Goal: Task Accomplishment & Management: Use online tool/utility

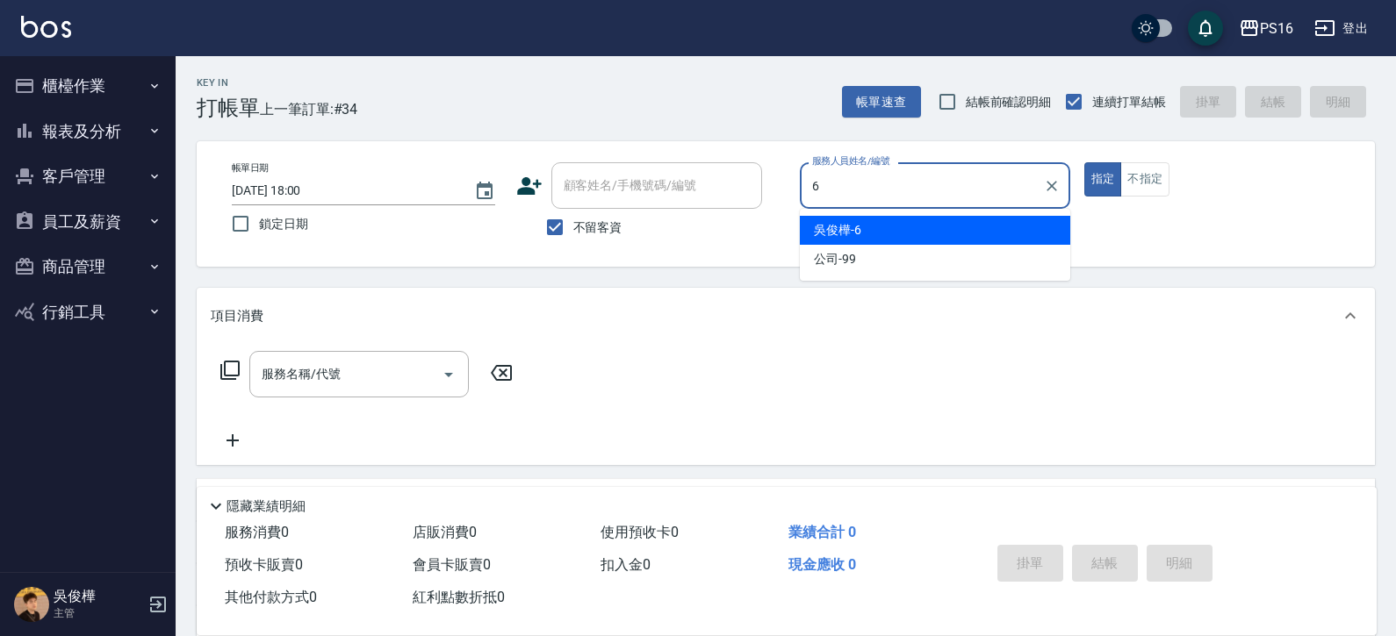
type input "6"
type button "true"
type input "[PERSON_NAME]-6"
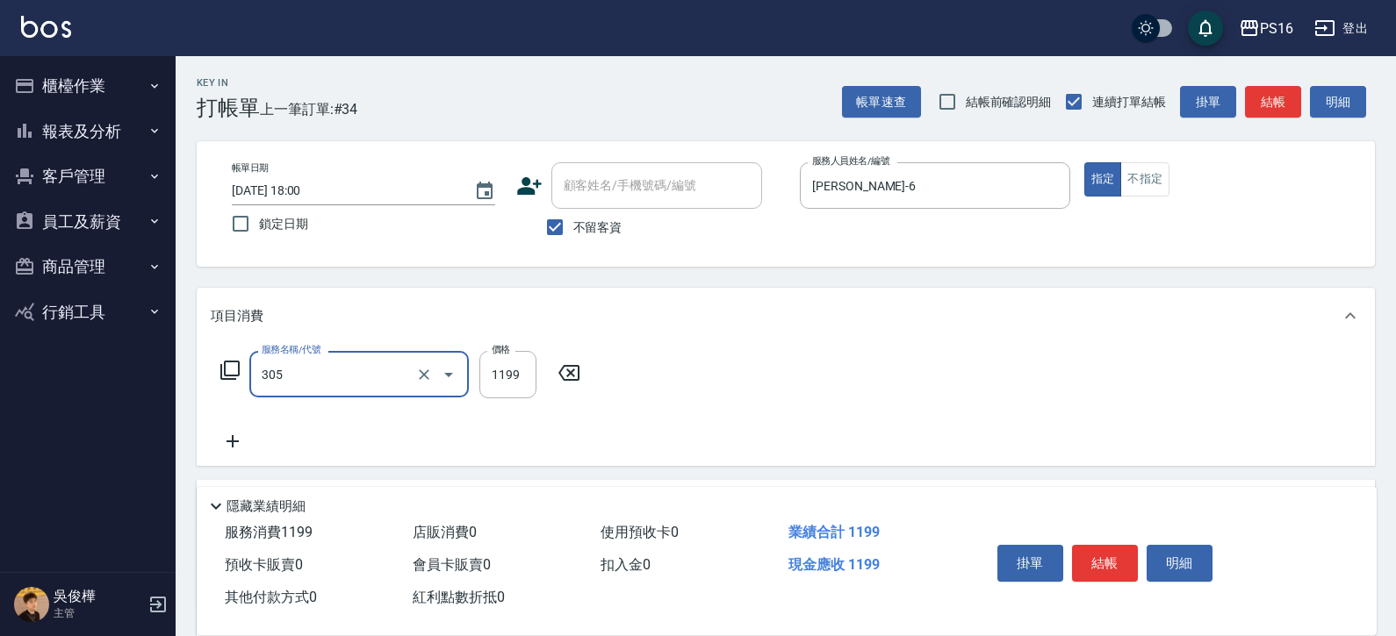
type input "燙髮(活動)(305)"
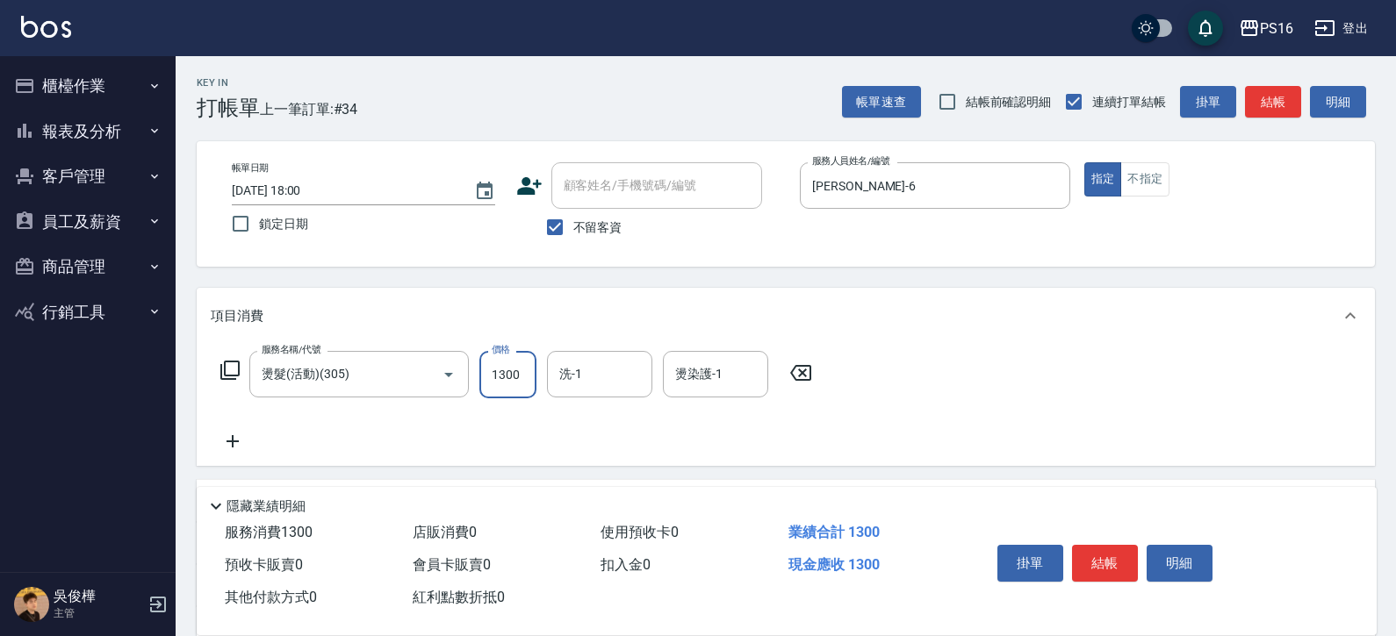
type input "1300"
type input "[PERSON_NAME]-20"
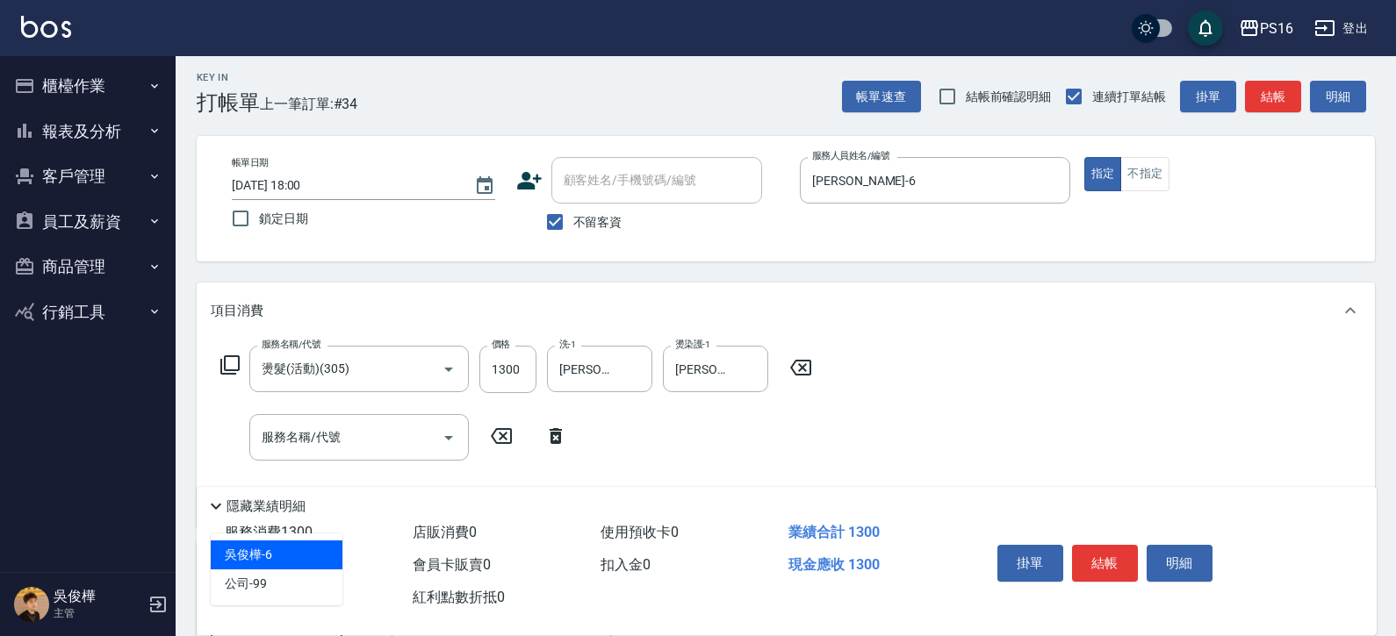
type input "[PERSON_NAME]-6"
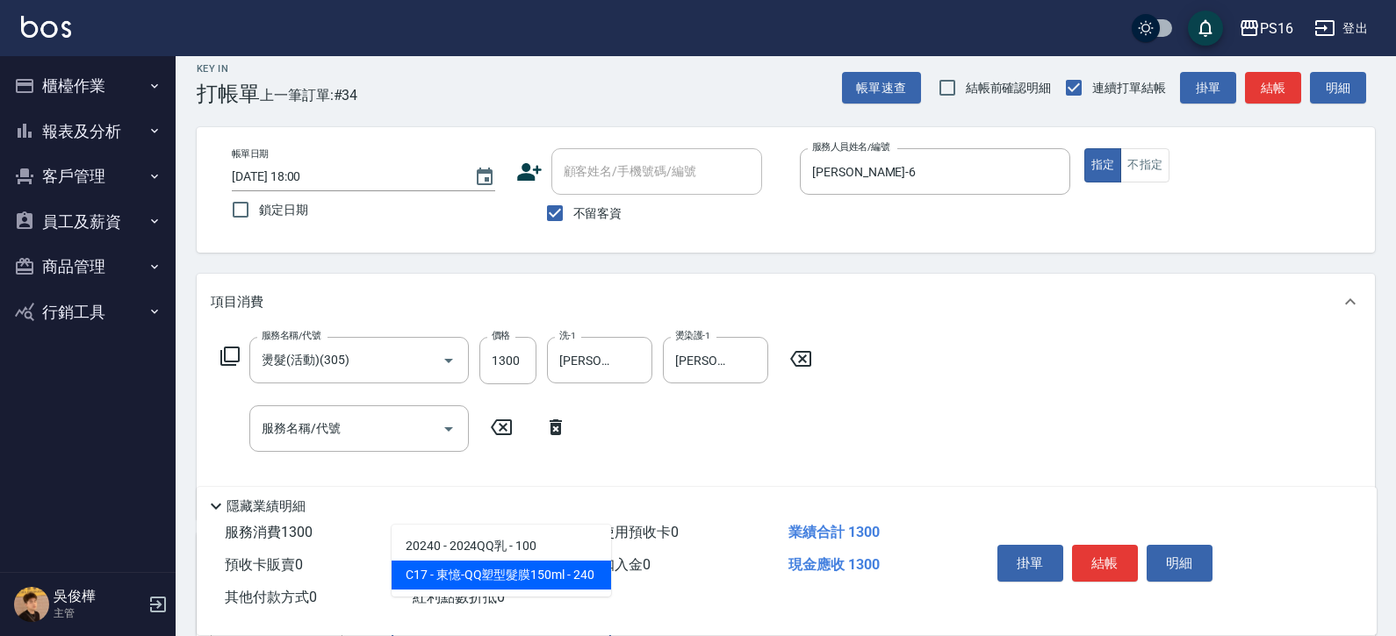
type input "東憶-QQ塑型髮膜150ml"
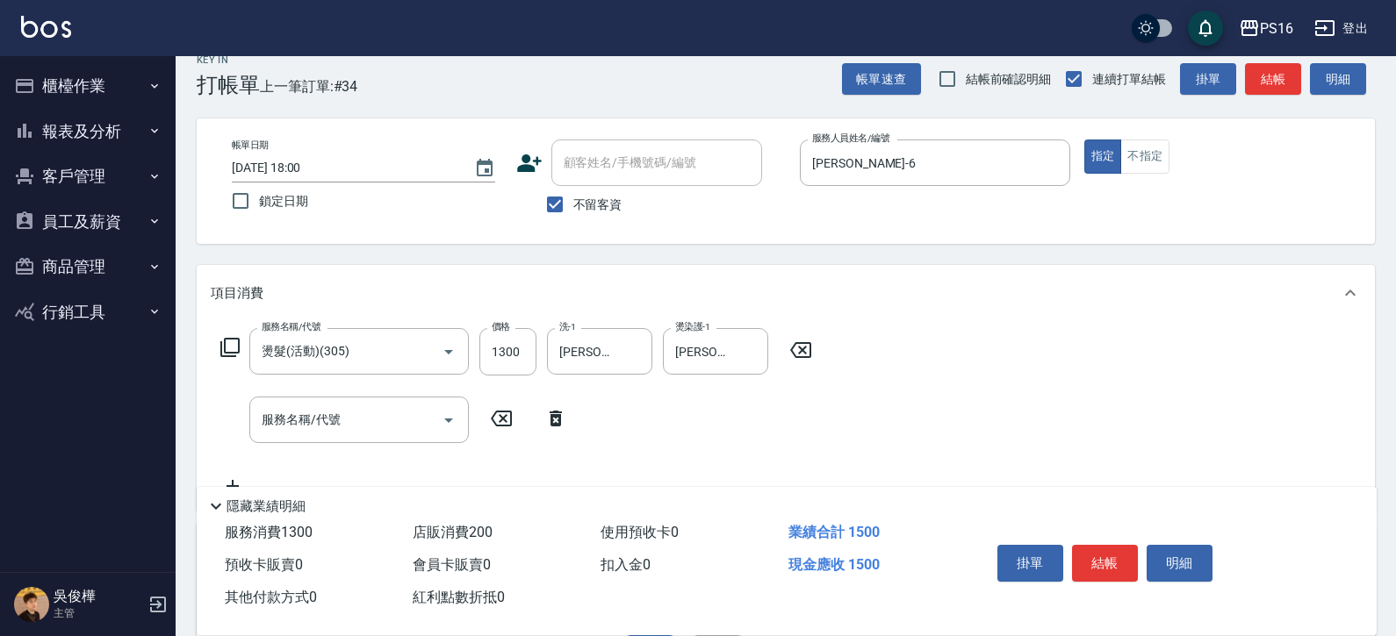
type input "200"
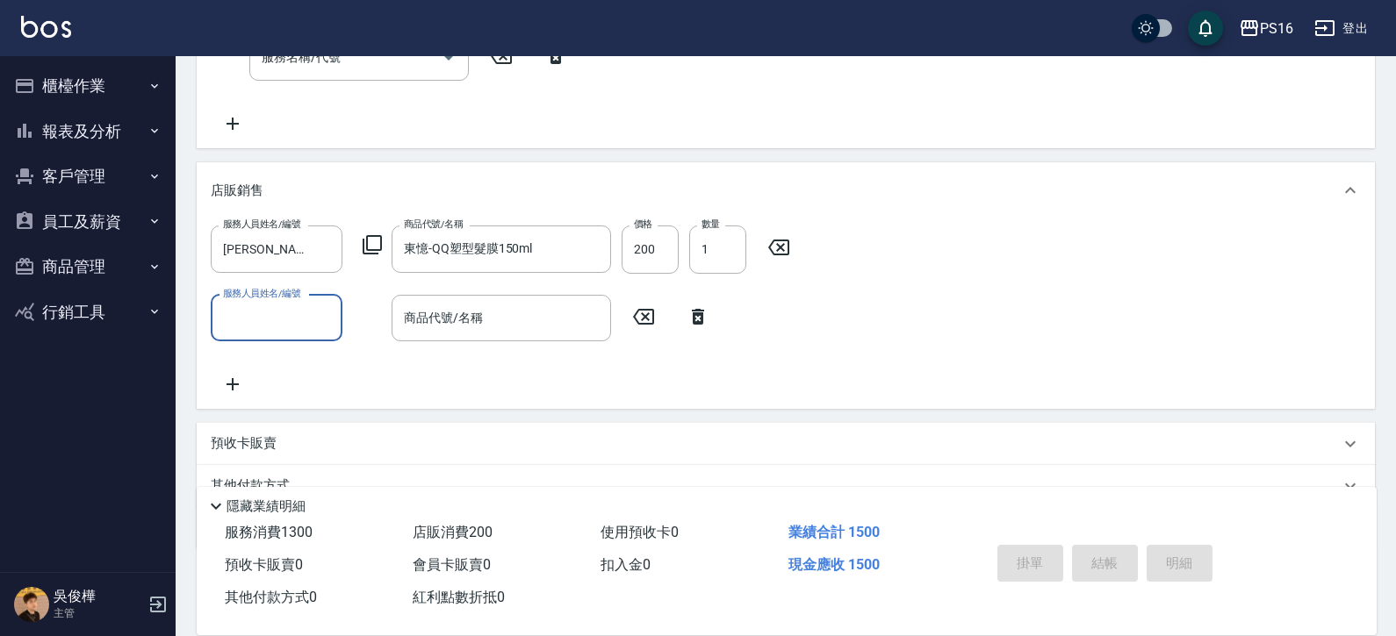
type input "[DATE] 20:06"
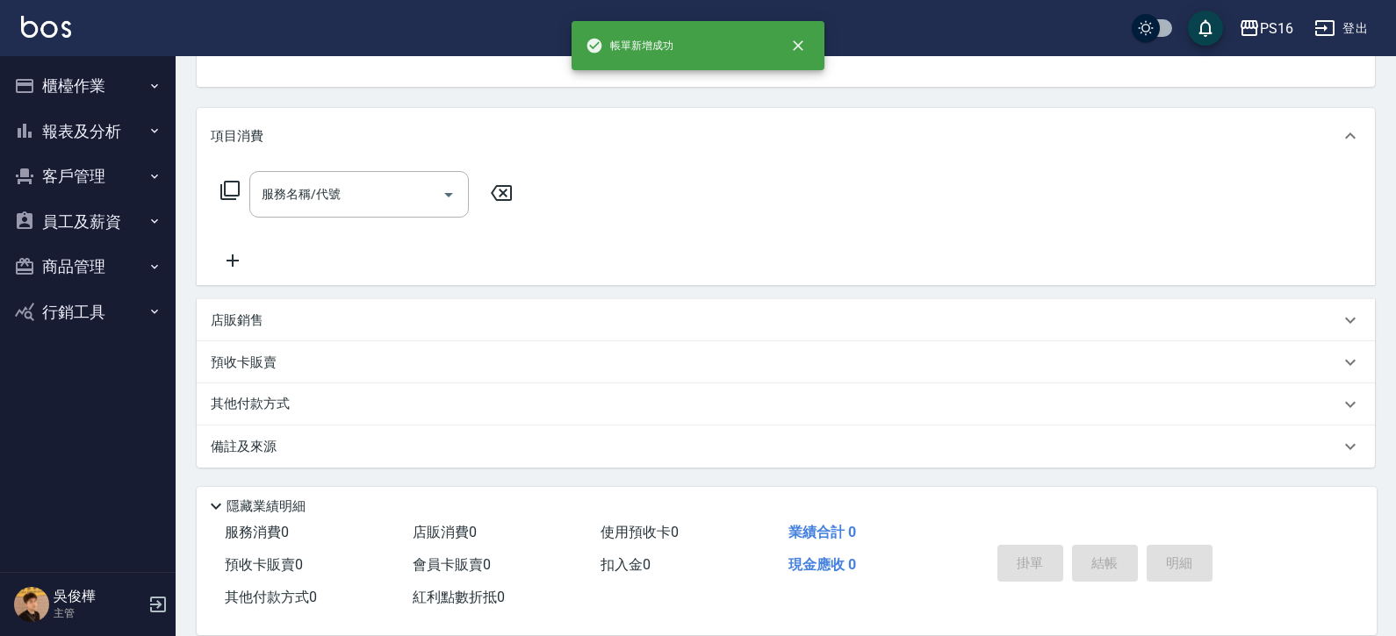
scroll to position [0, 0]
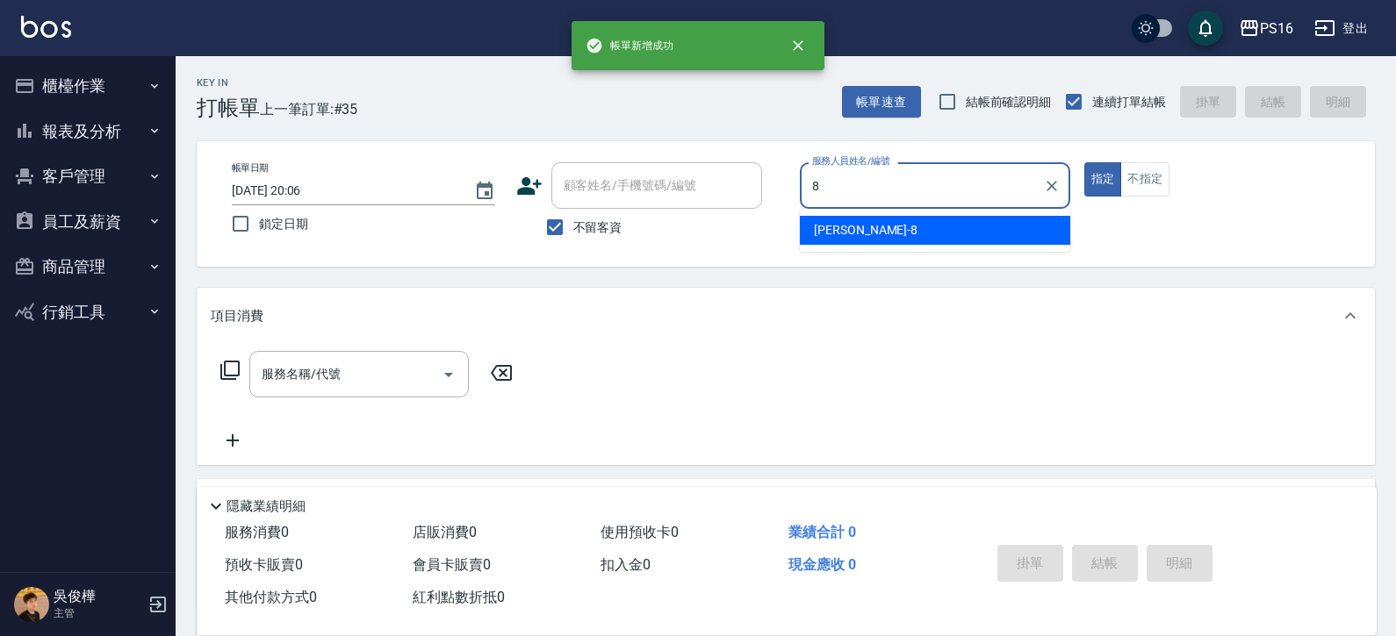
type input "[PERSON_NAME]-8"
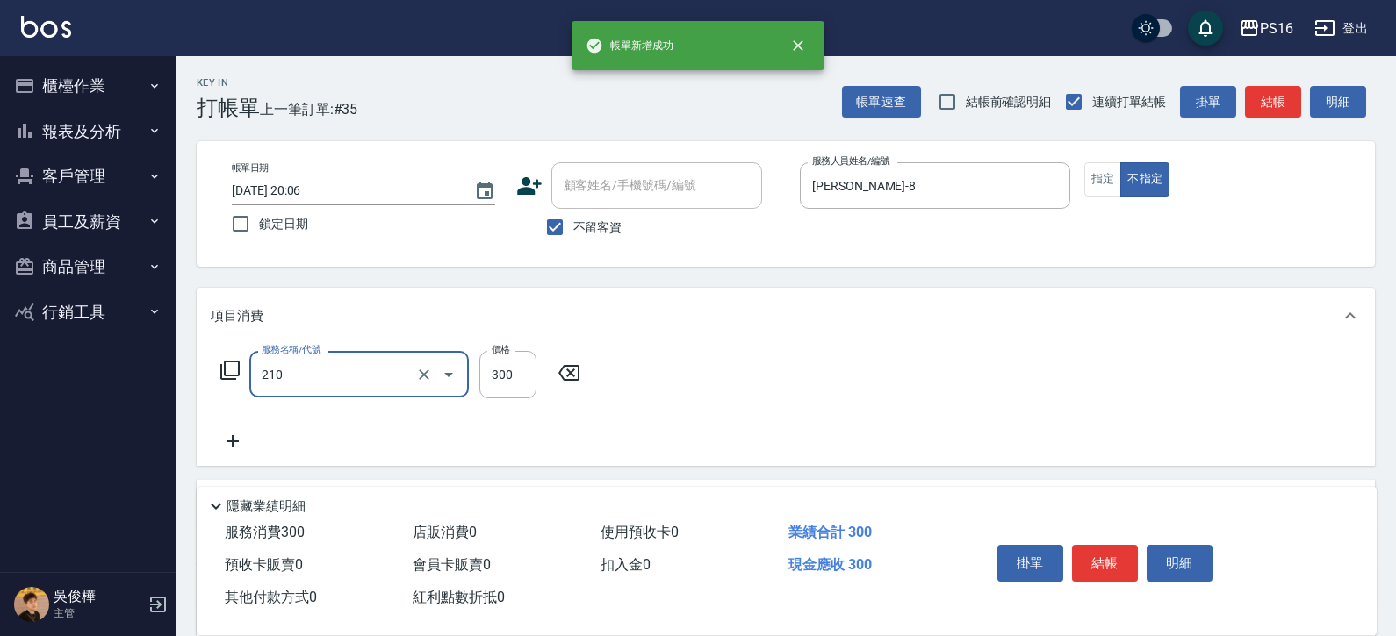
type input "歐娜洗髮精(210)"
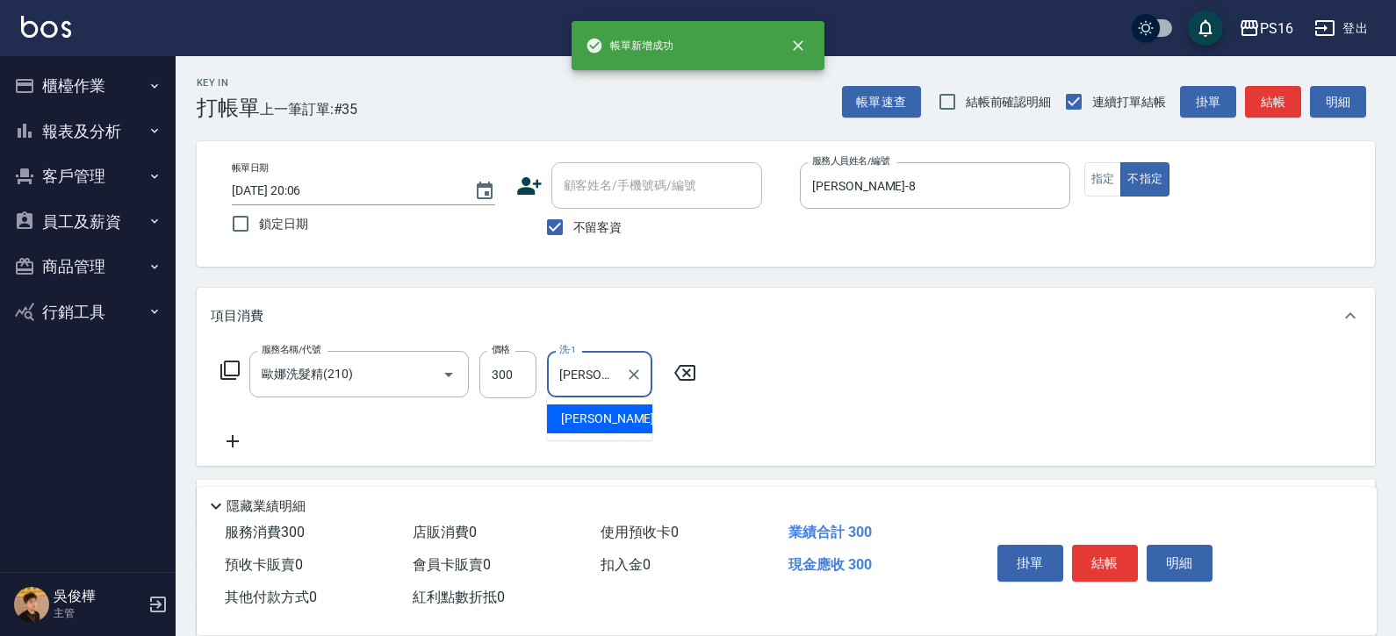
type input "[PERSON_NAME]-21"
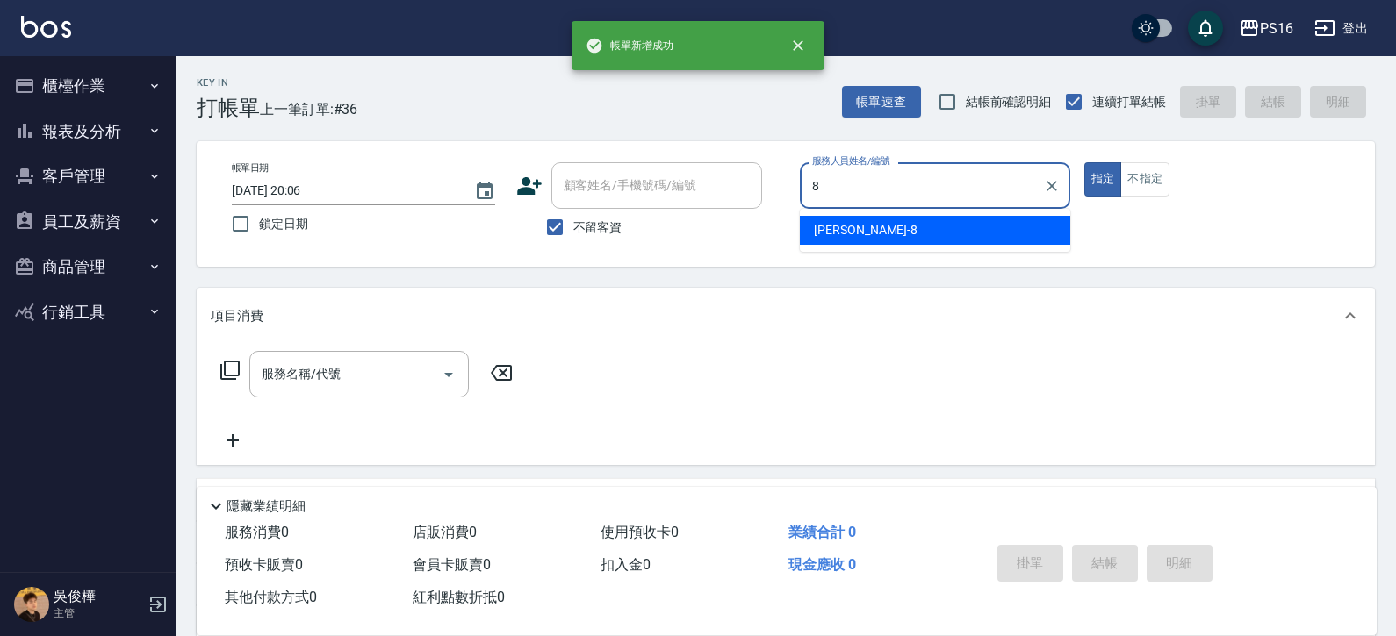
type input "[PERSON_NAME]-8"
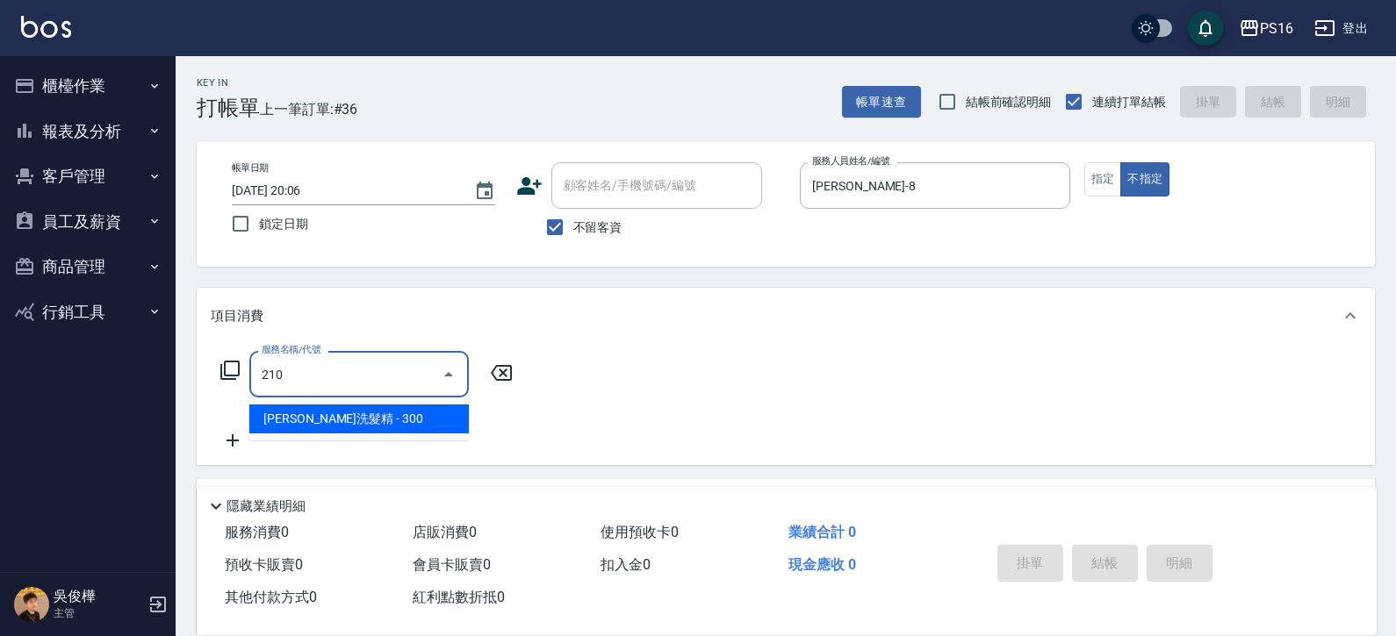
type input "歐娜洗髮精(210)"
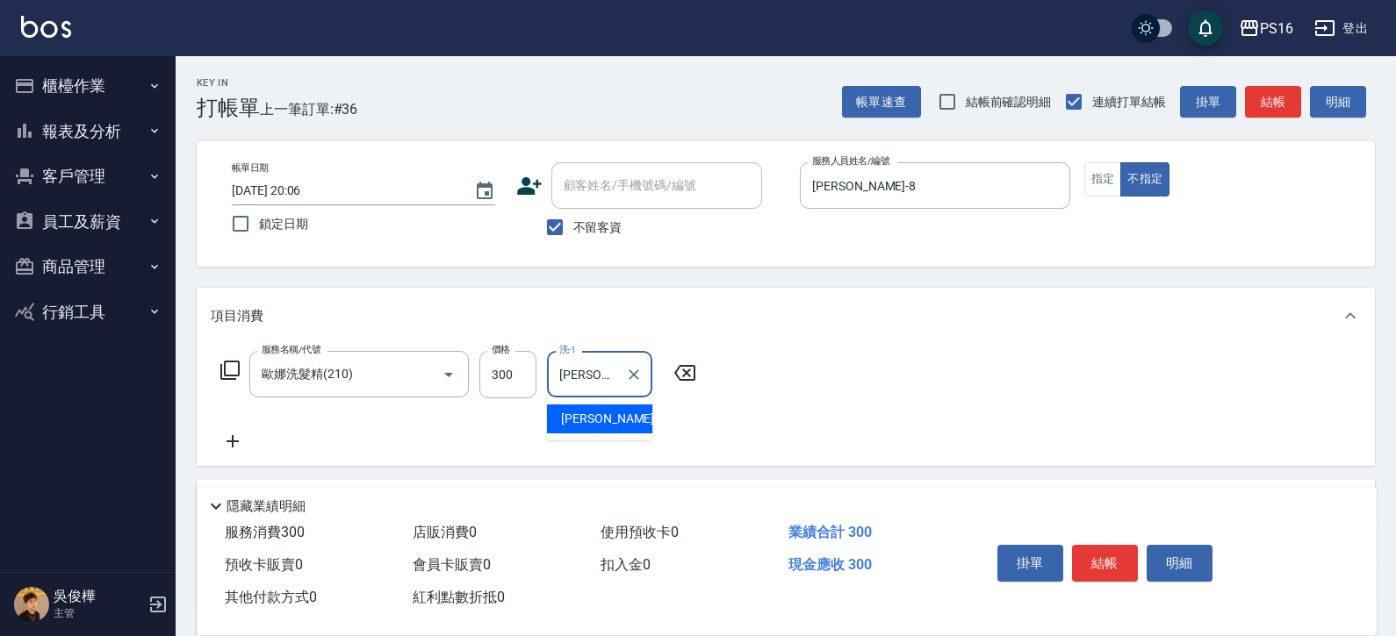
type input "[PERSON_NAME]-20"
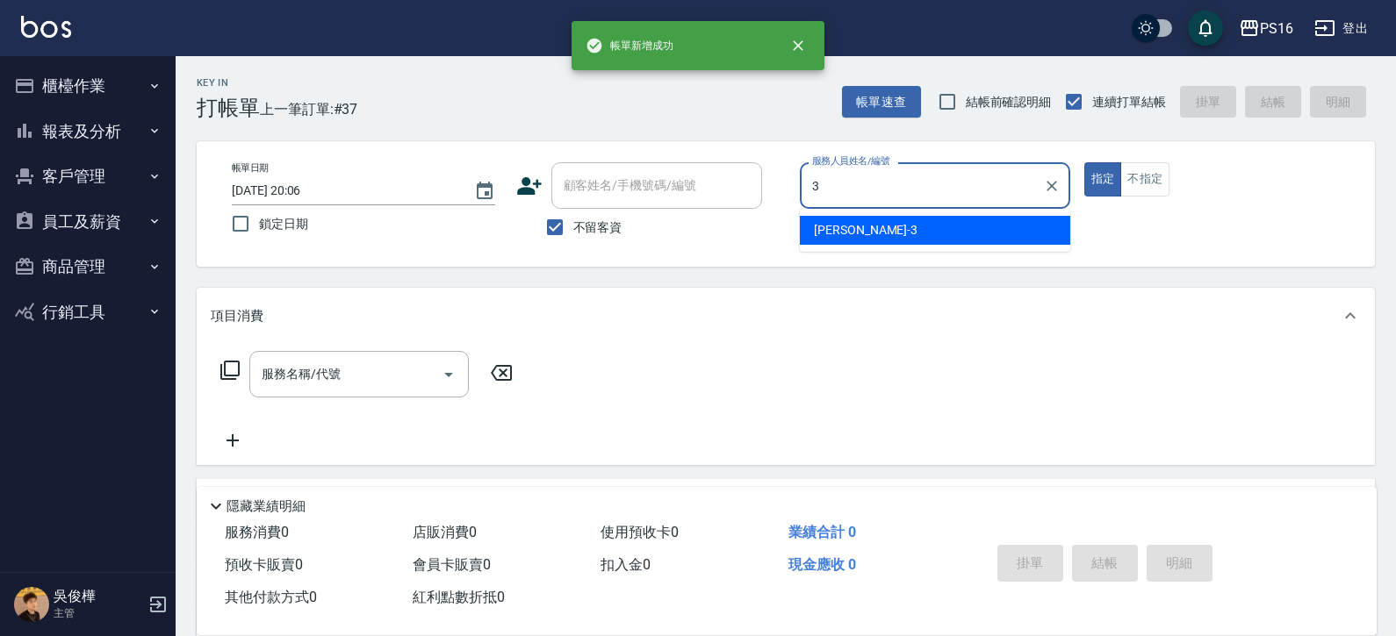
type input "[PERSON_NAME]-3"
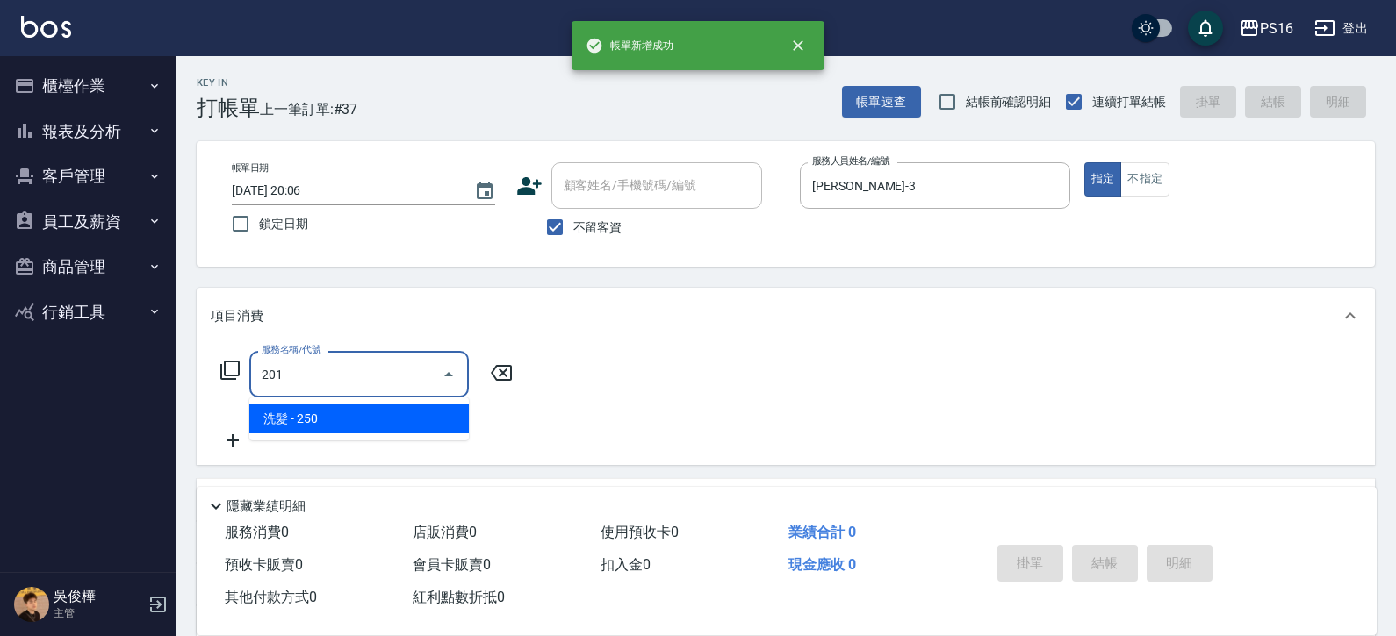
type input "洗髮(201)"
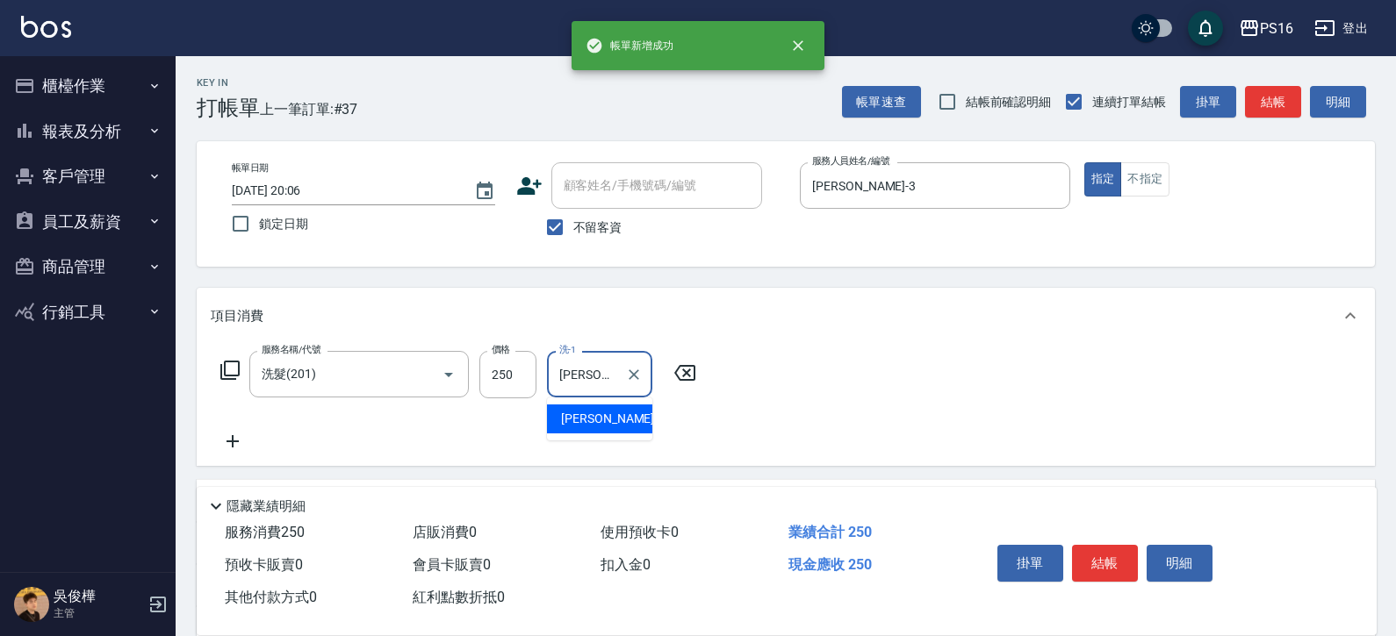
type input "[PERSON_NAME]-20"
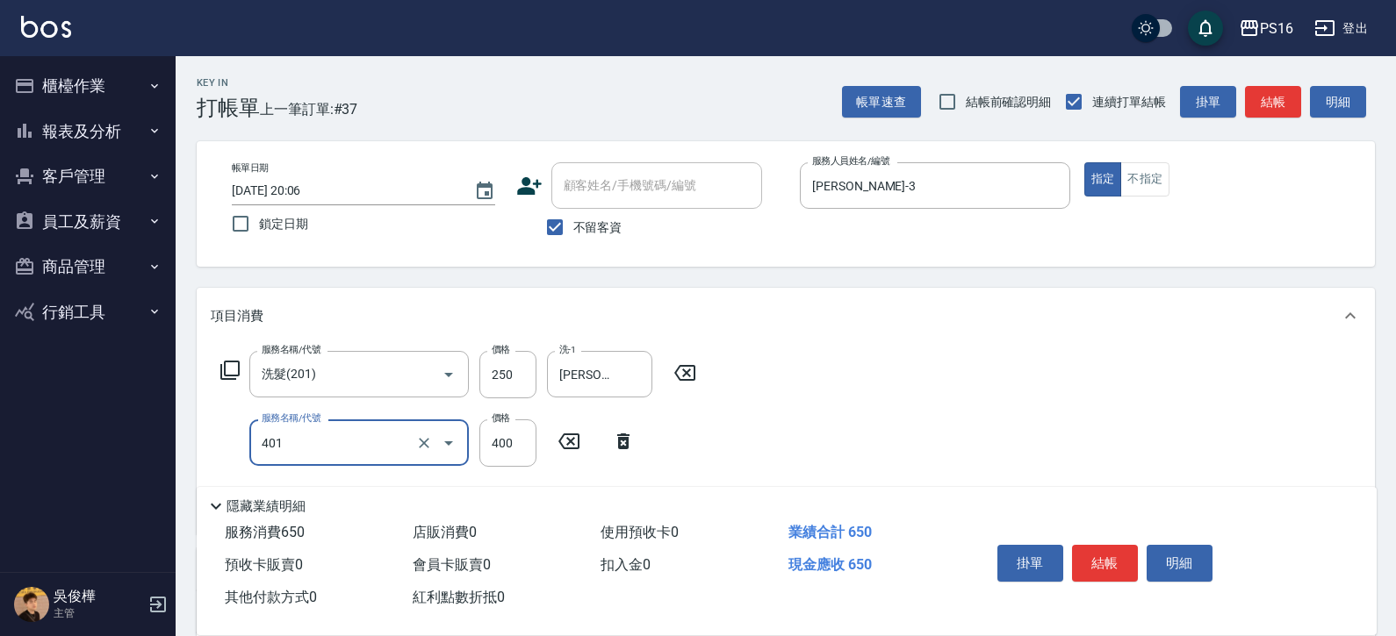
type input "剪髮(401)"
type input "200"
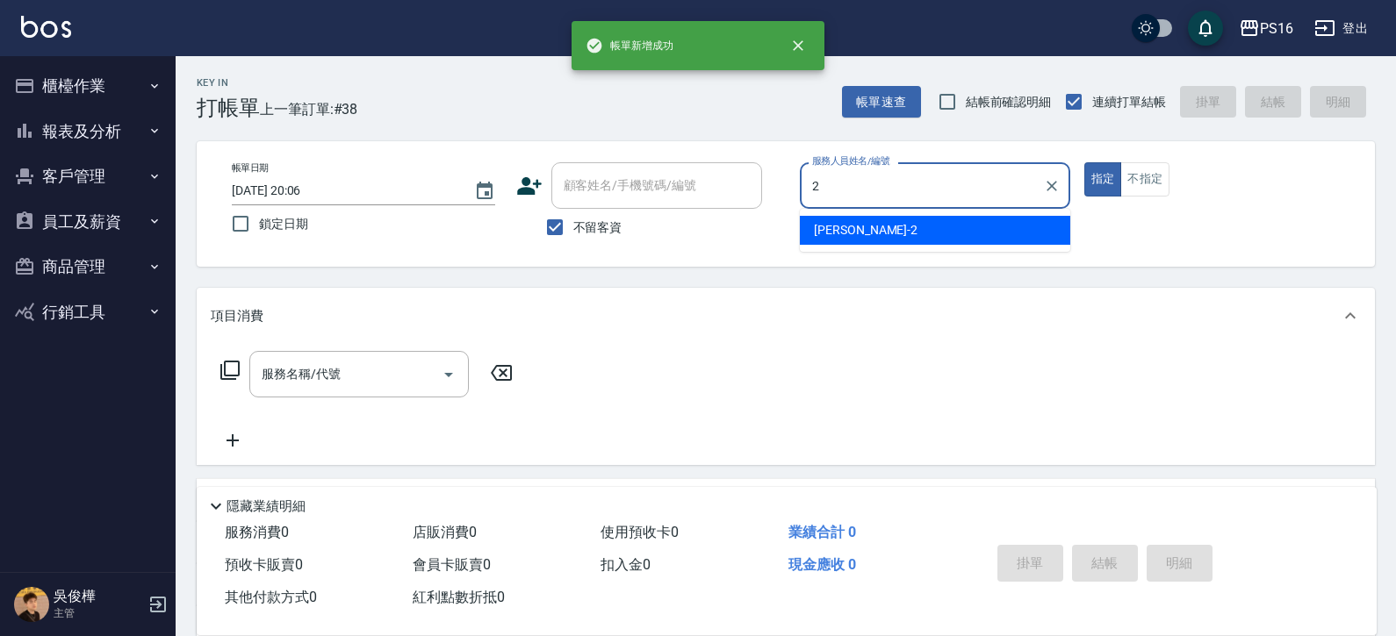
type input "[PERSON_NAME]-2"
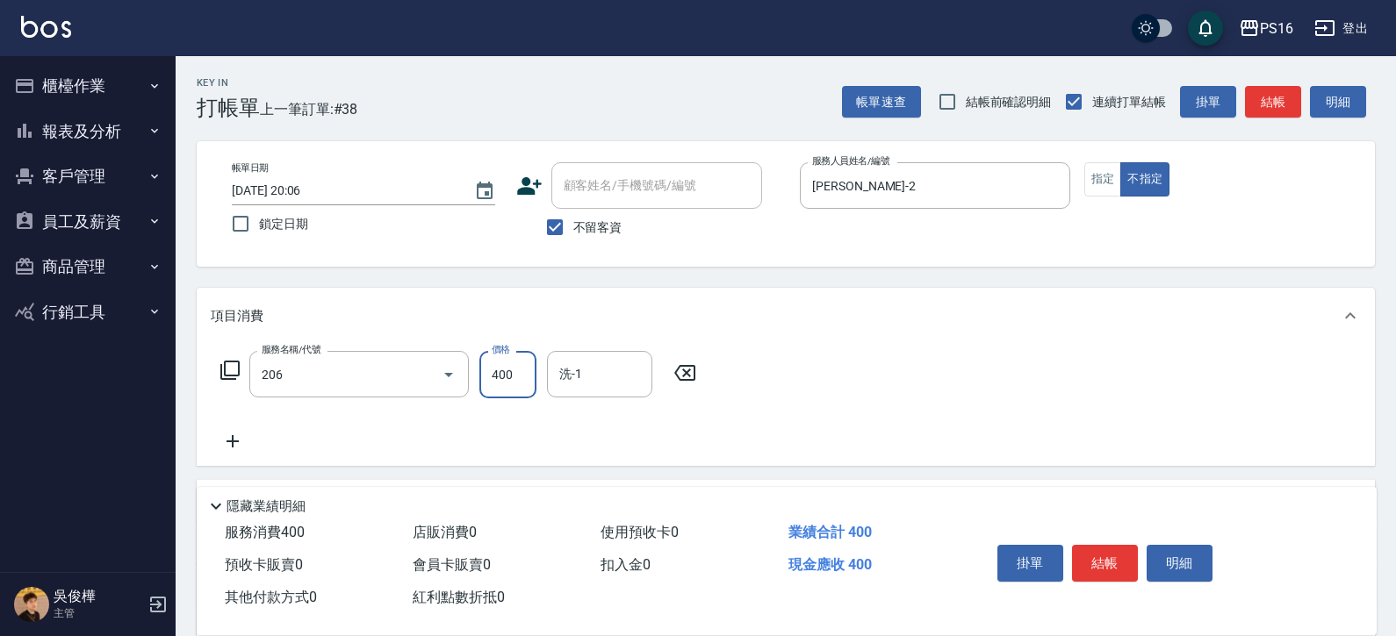
type input "健康洗(206)"
type input "[PERSON_NAME]-2"
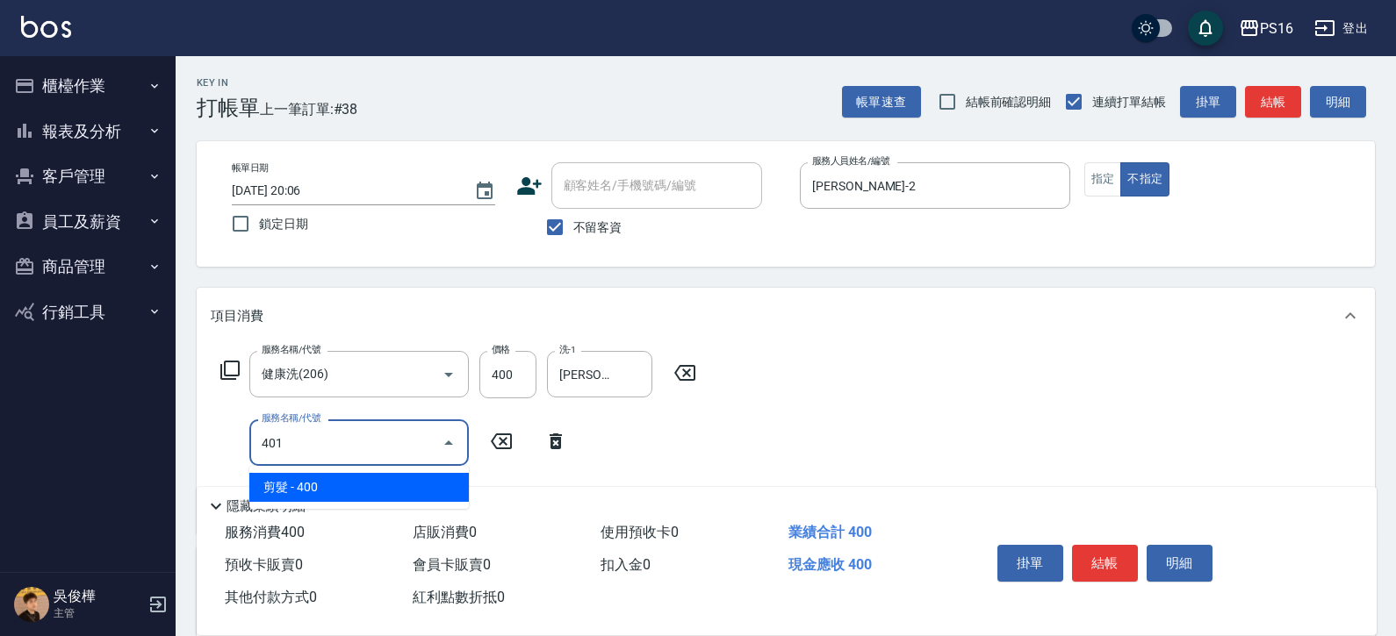
type input "剪髮(401)"
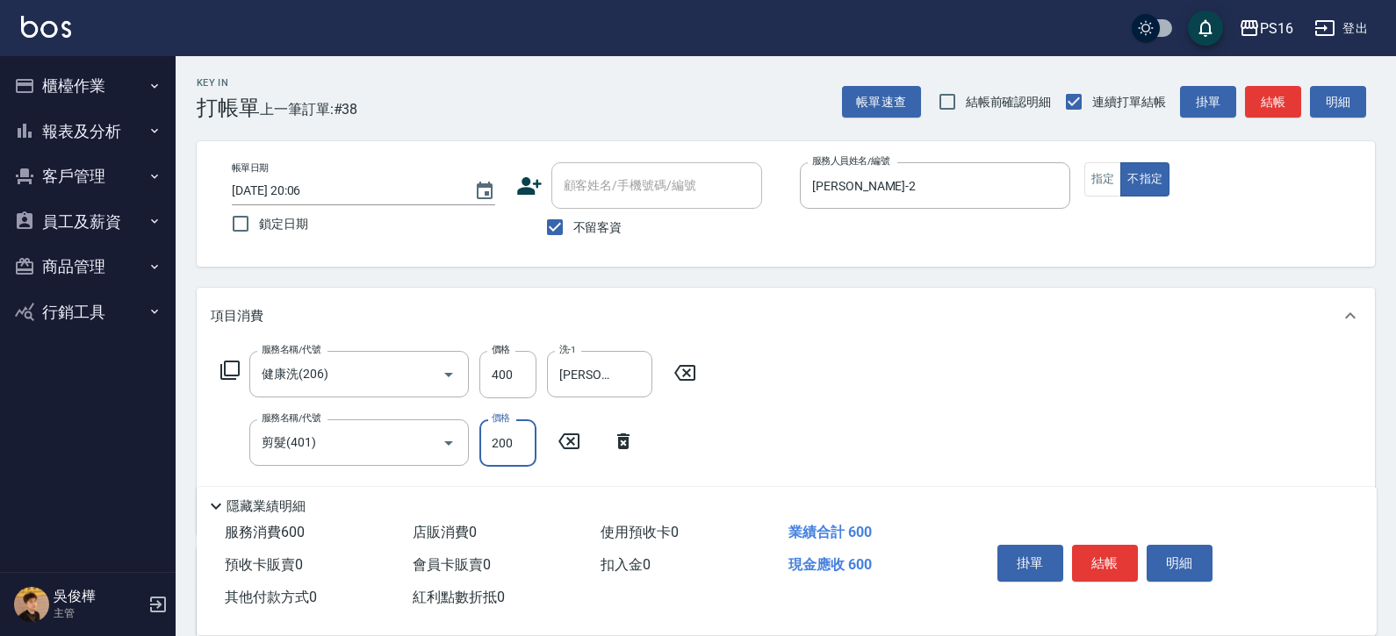
type input "200"
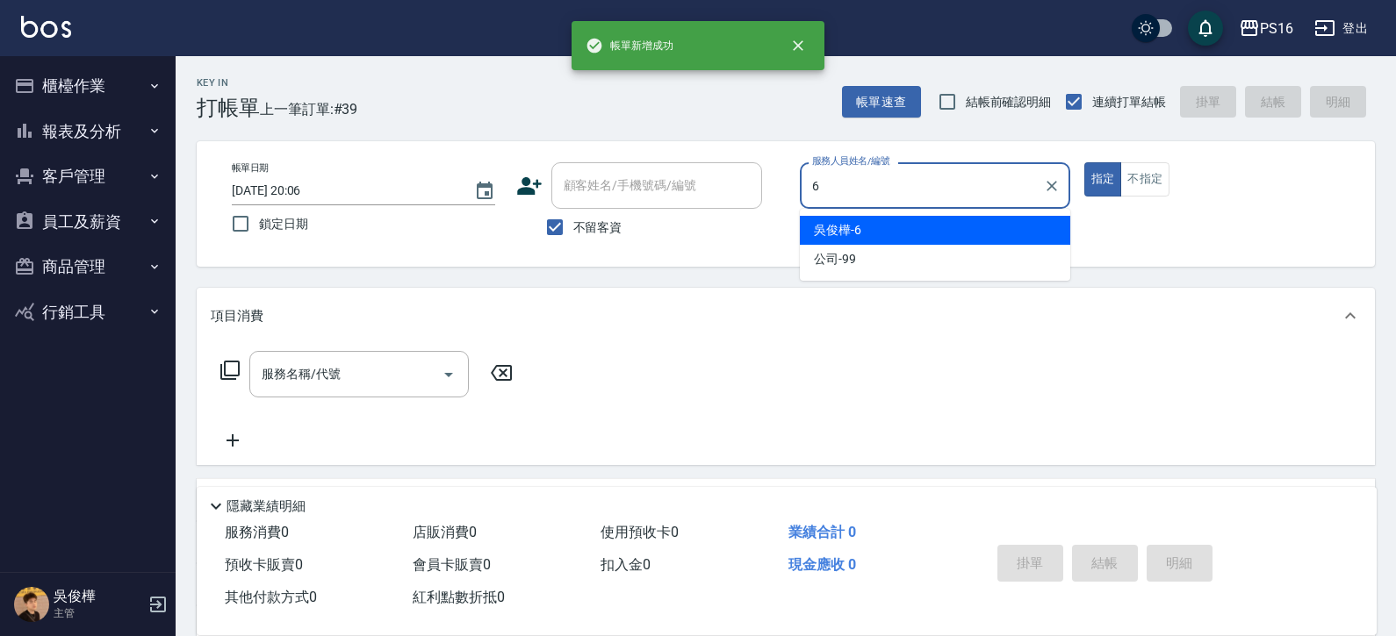
type input "[PERSON_NAME]-6"
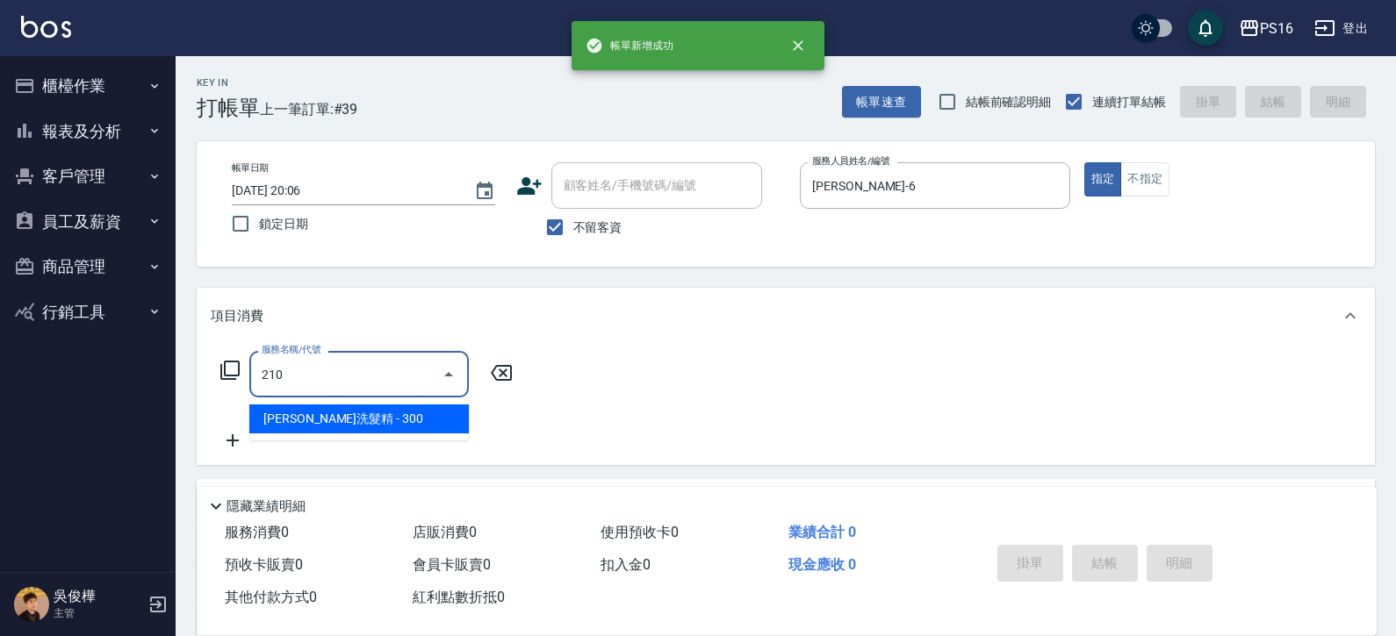
type input "歐娜洗髮精(210)"
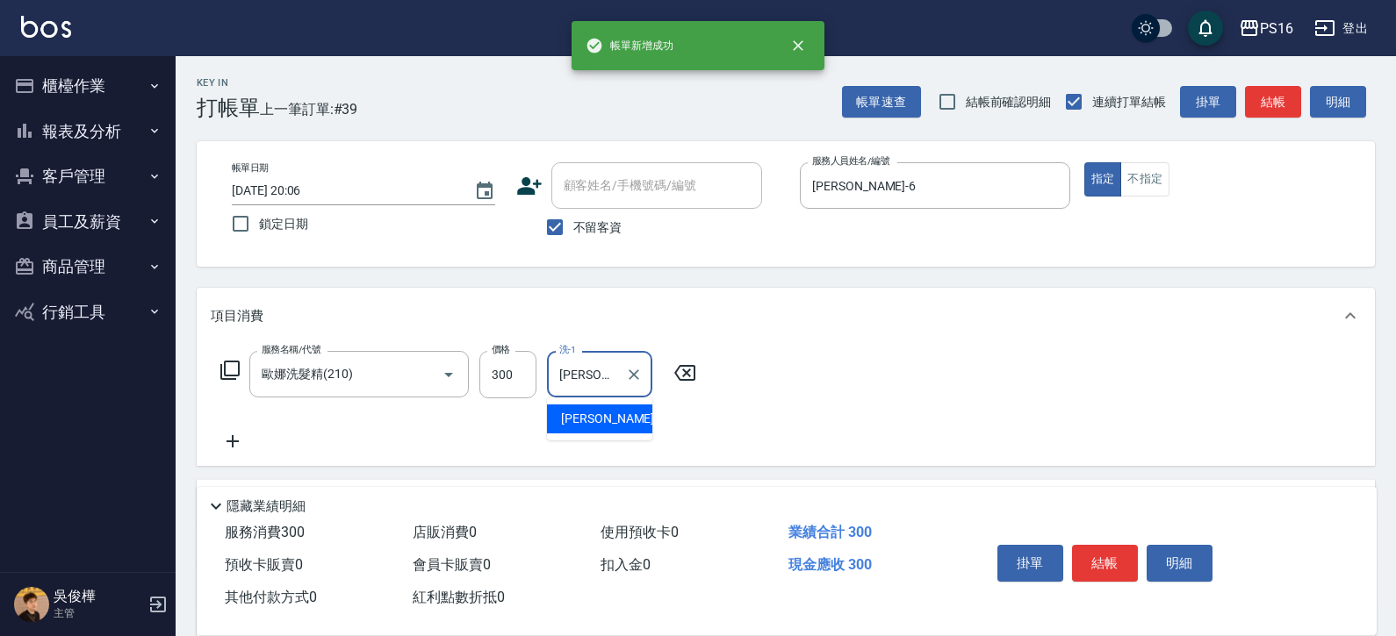
type input "[PERSON_NAME]-21"
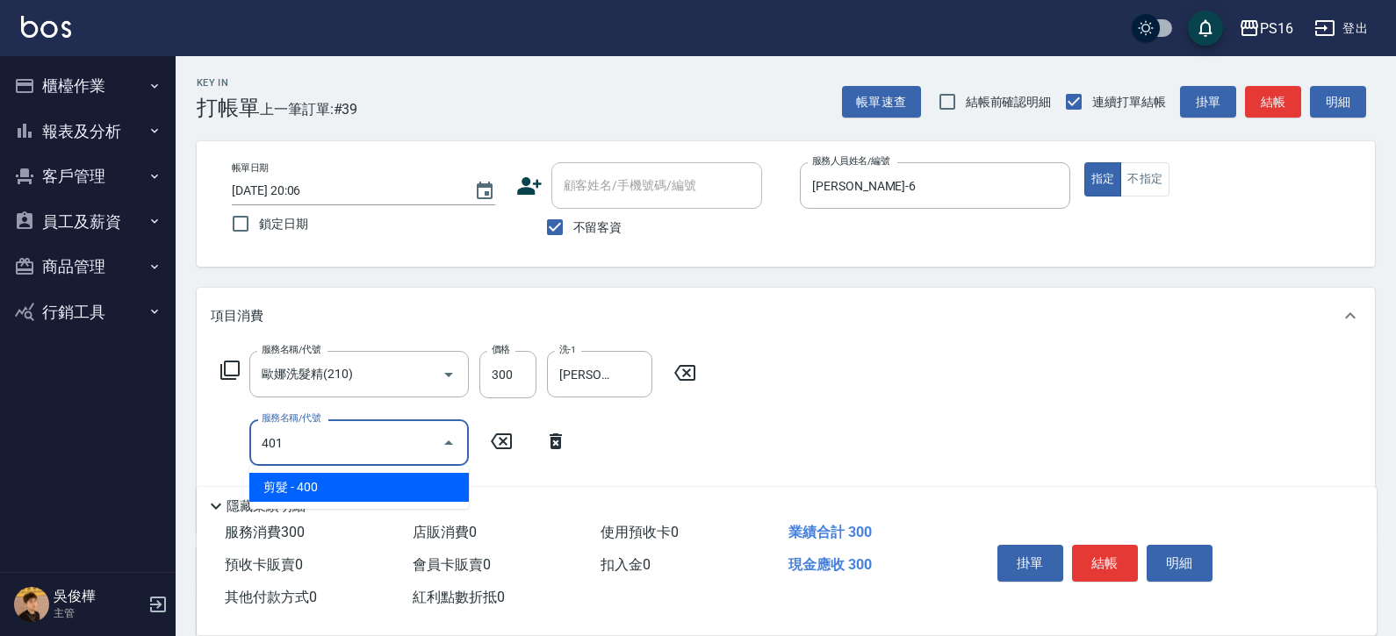
type input "剪髮(401)"
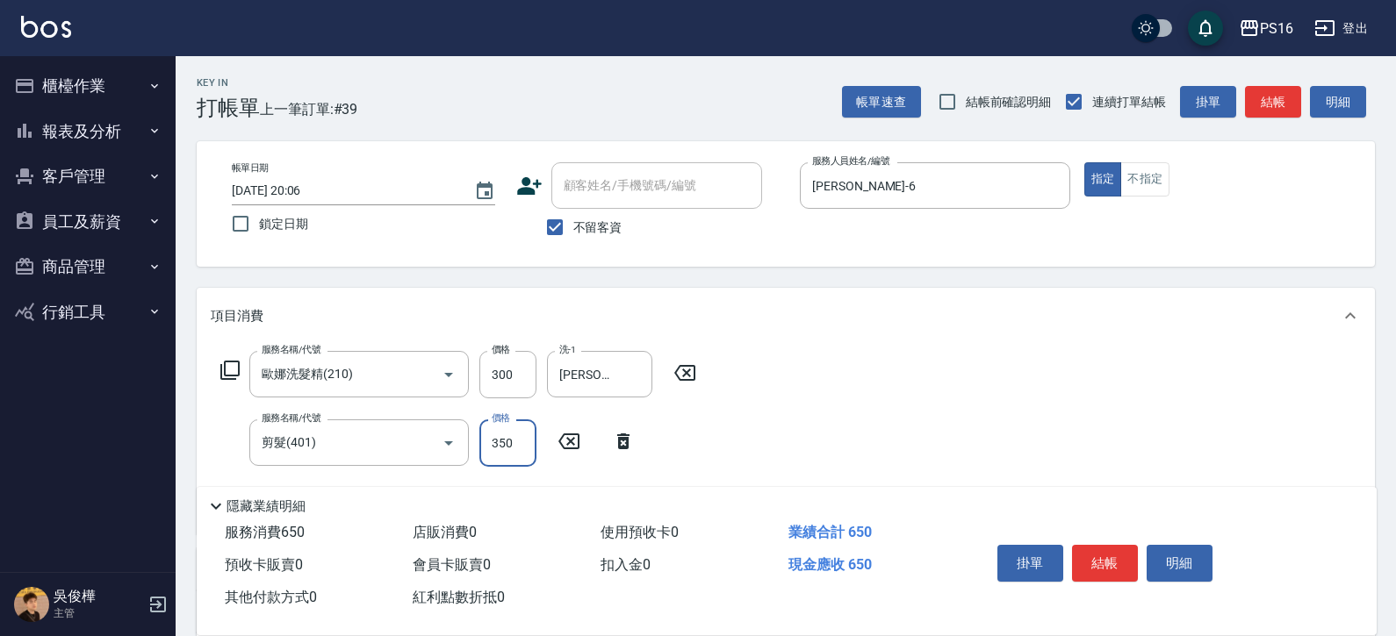
type input "350"
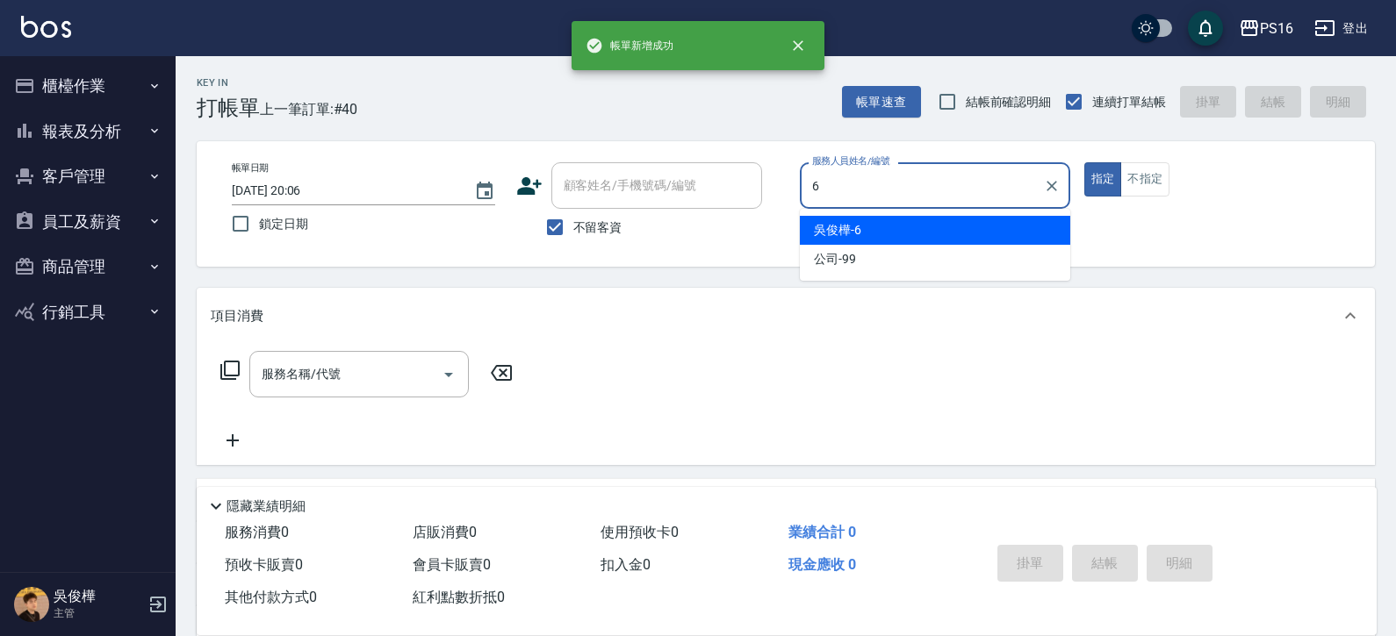
type input "[PERSON_NAME]-6"
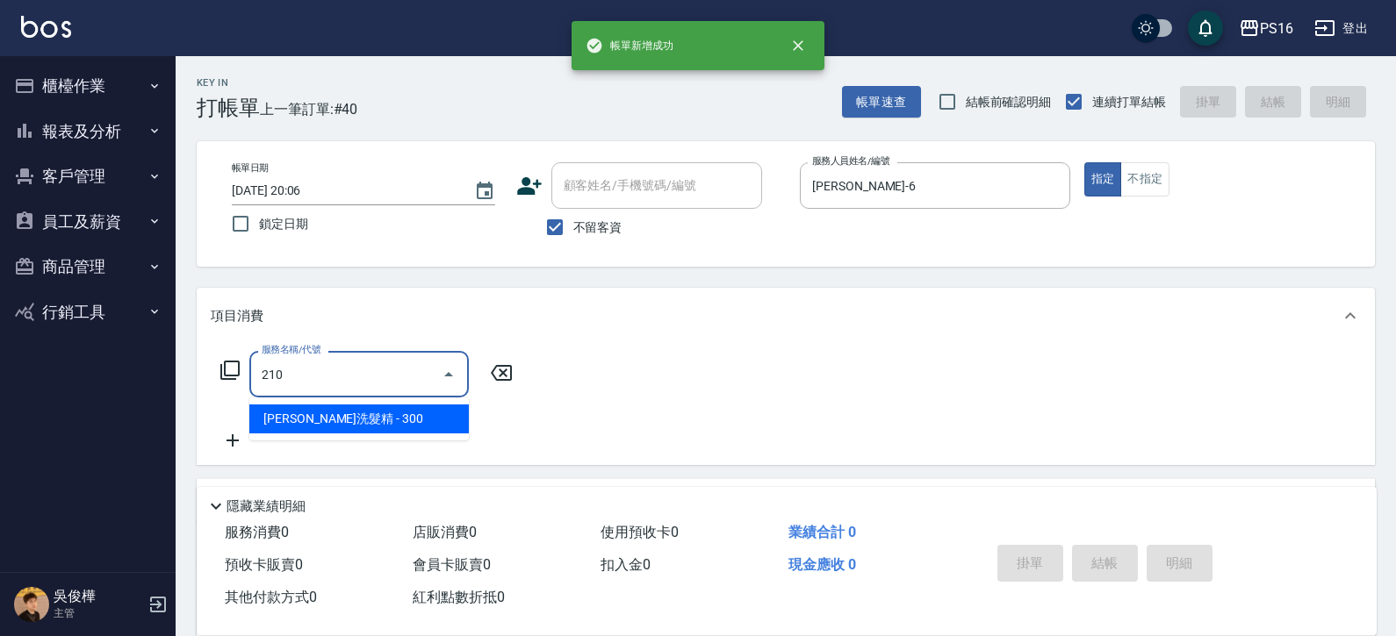
type input "歐娜洗髮精(210)"
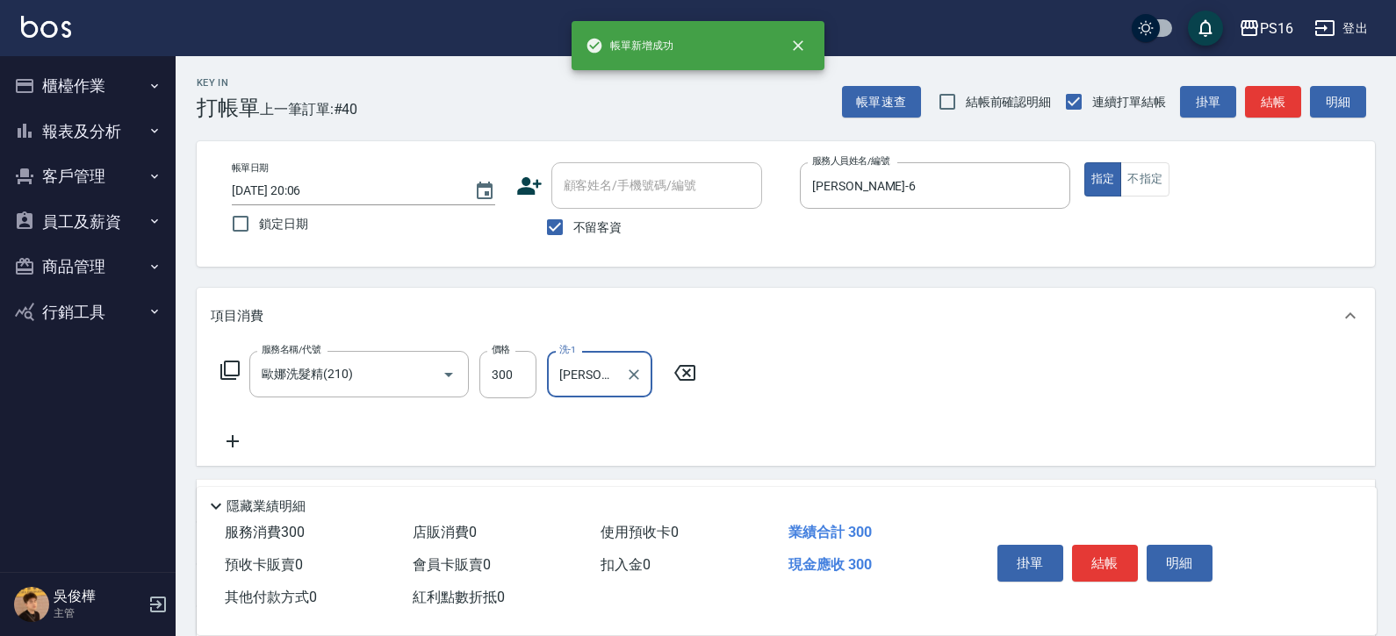
type input "[PERSON_NAME]-21"
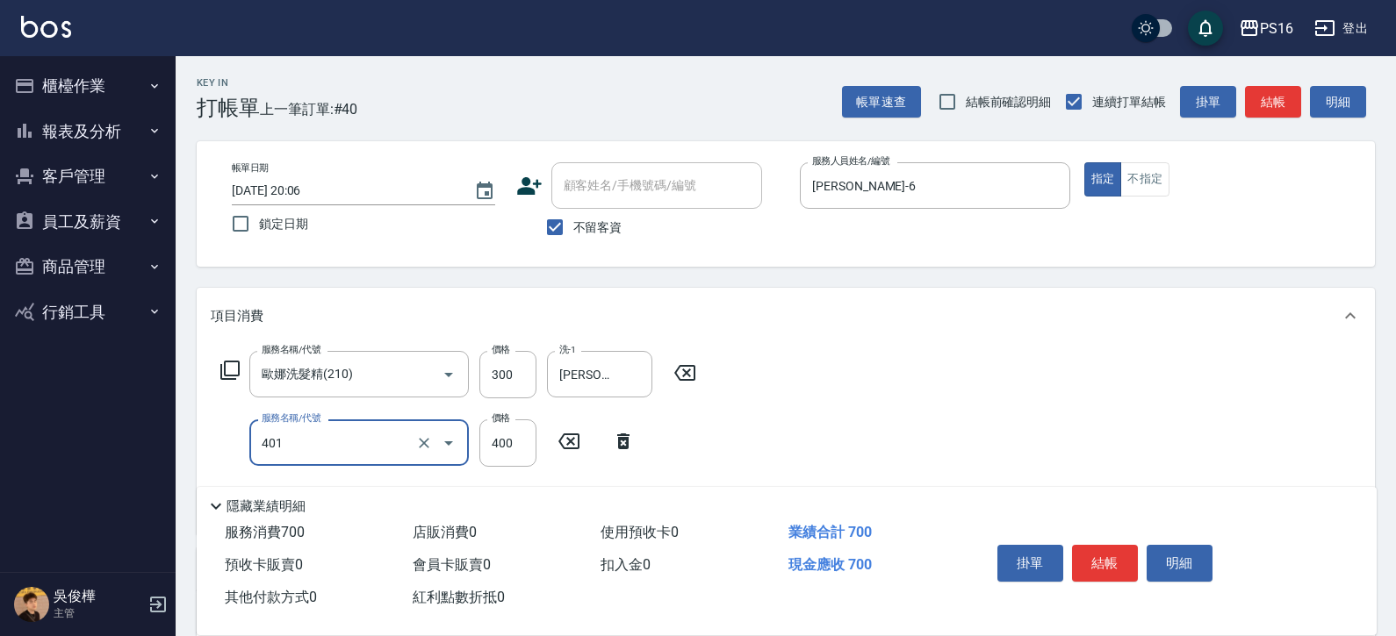
type input "剪髮(401)"
type input "450"
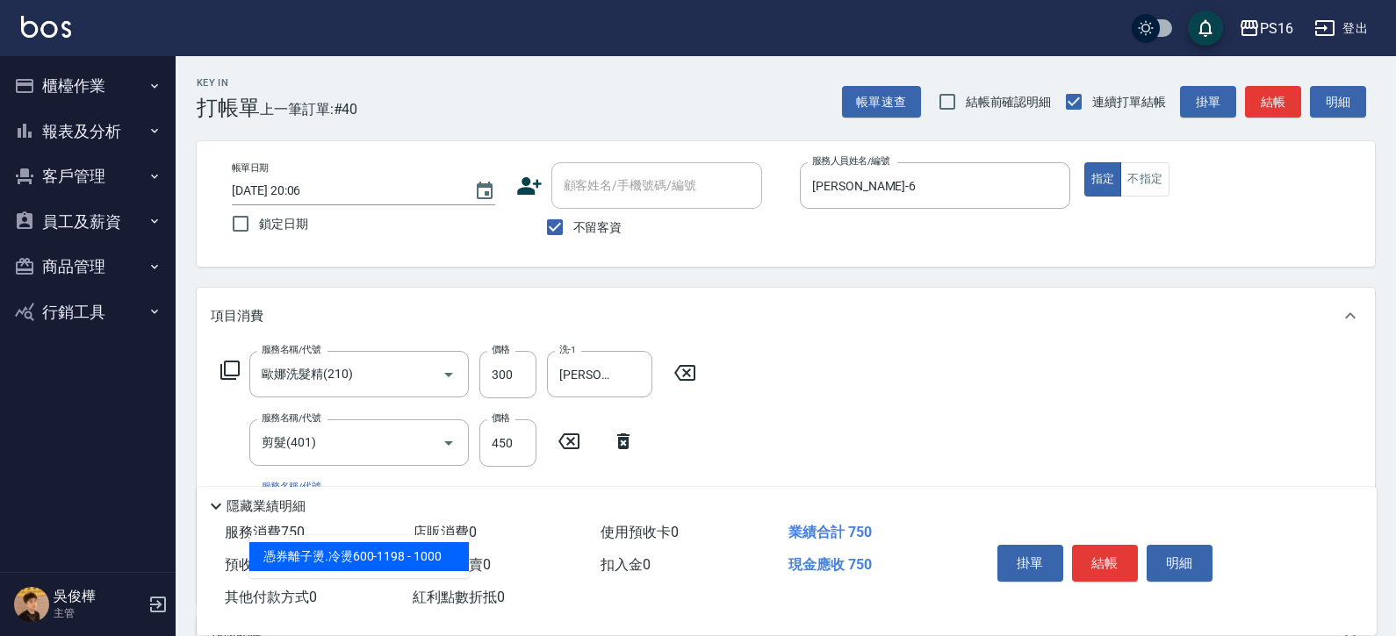
type input "憑券離子燙.冷燙600-1198(303)"
type input "600"
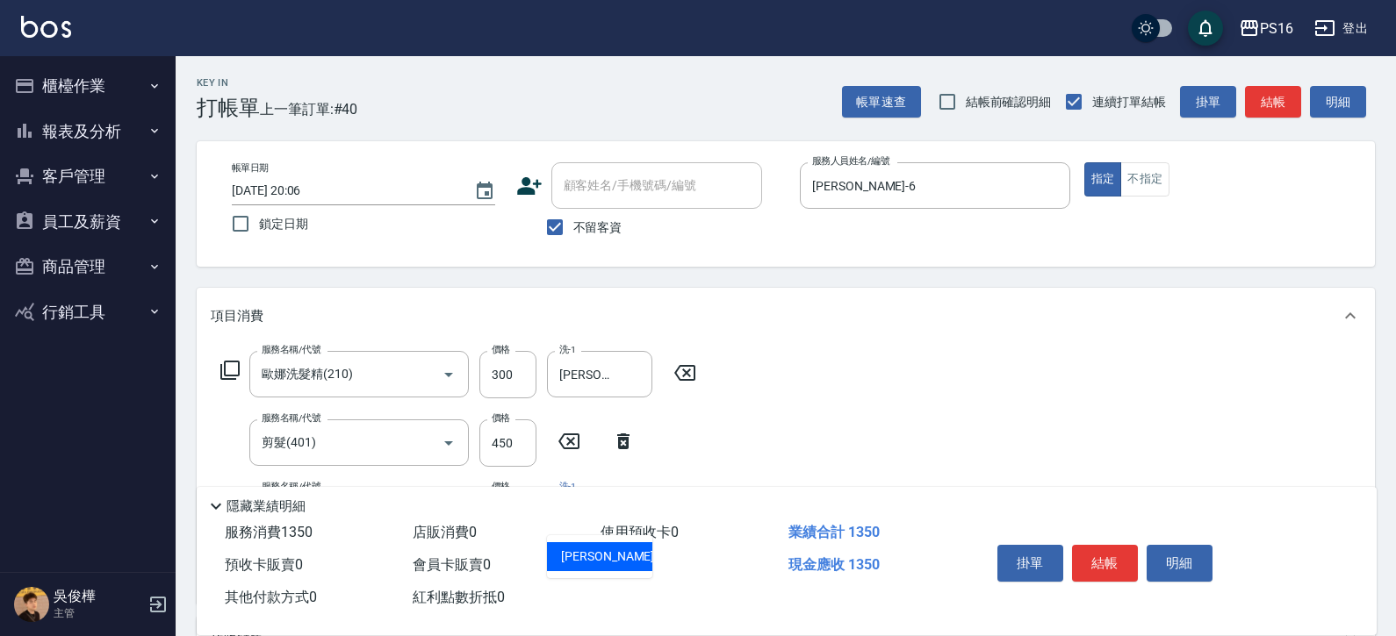
type input "[PERSON_NAME]-21"
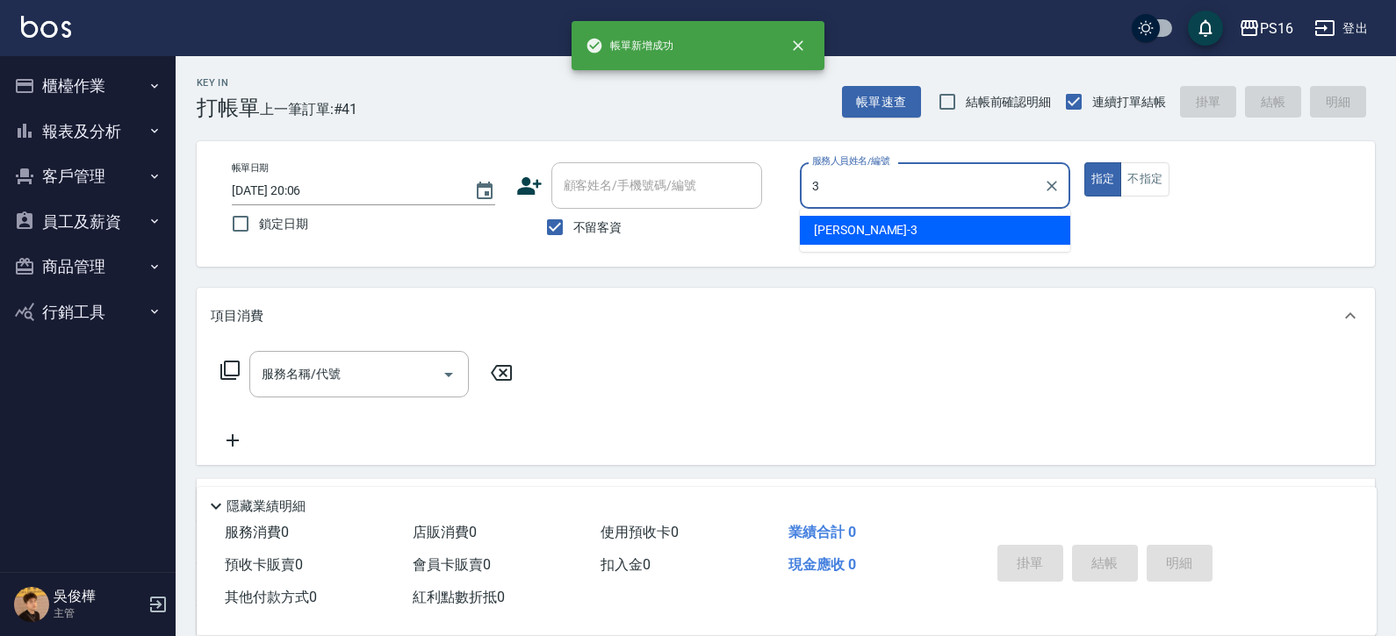
type input "[PERSON_NAME]-3"
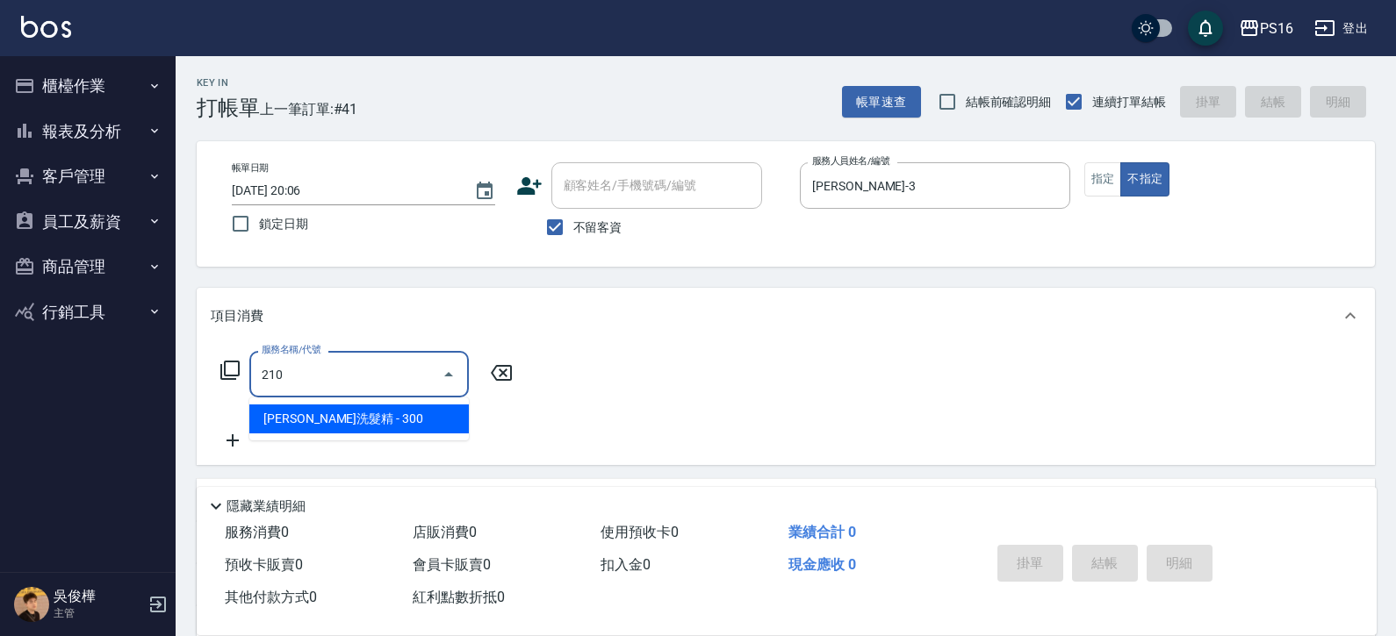
type input "歐娜洗髮精(210)"
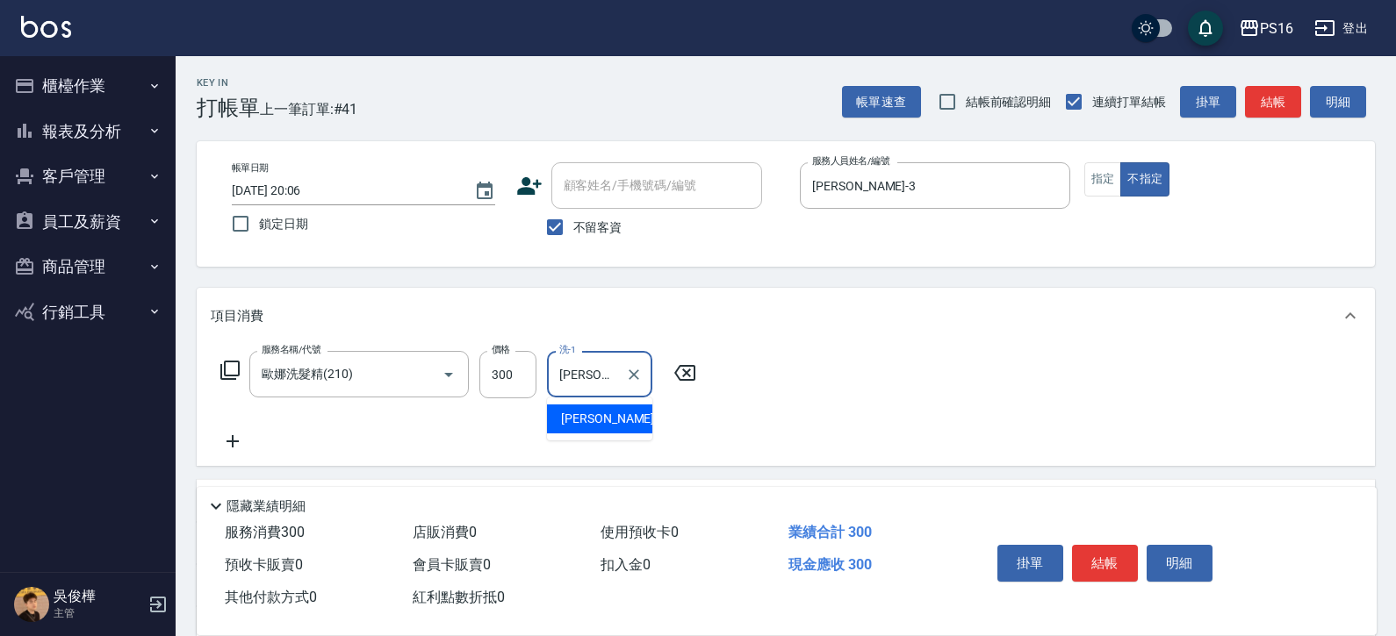
type input "[PERSON_NAME]-3"
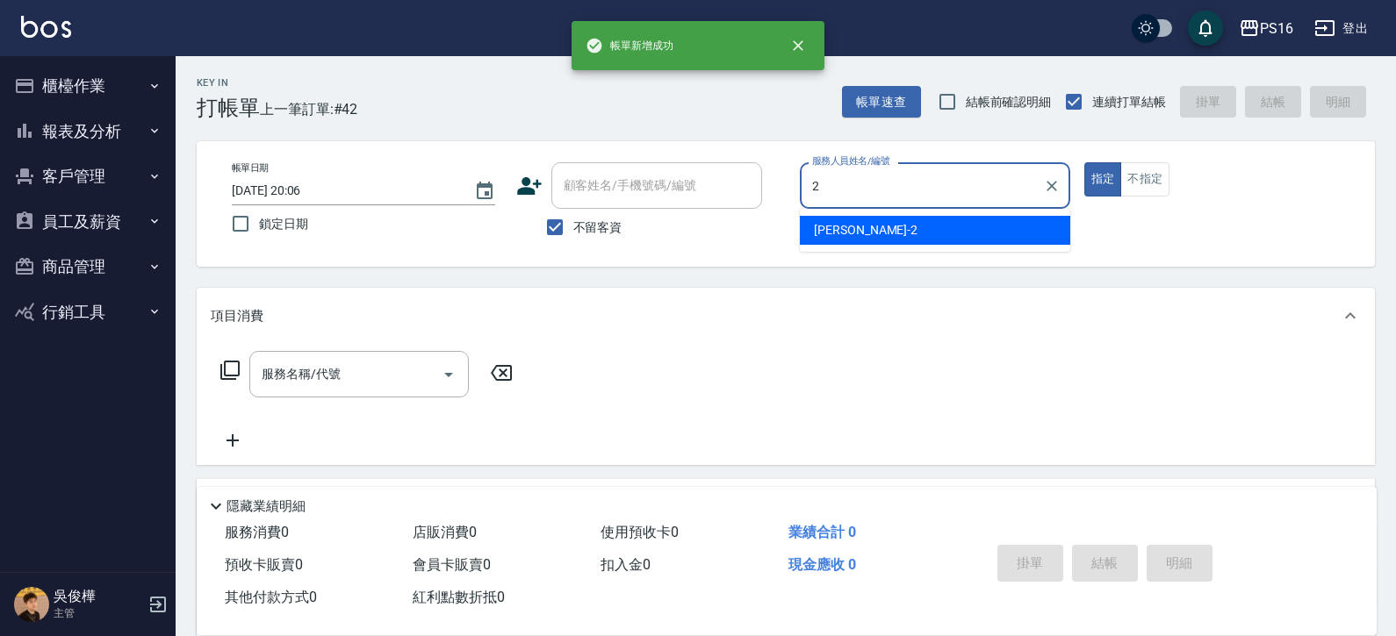
type input "[PERSON_NAME]-2"
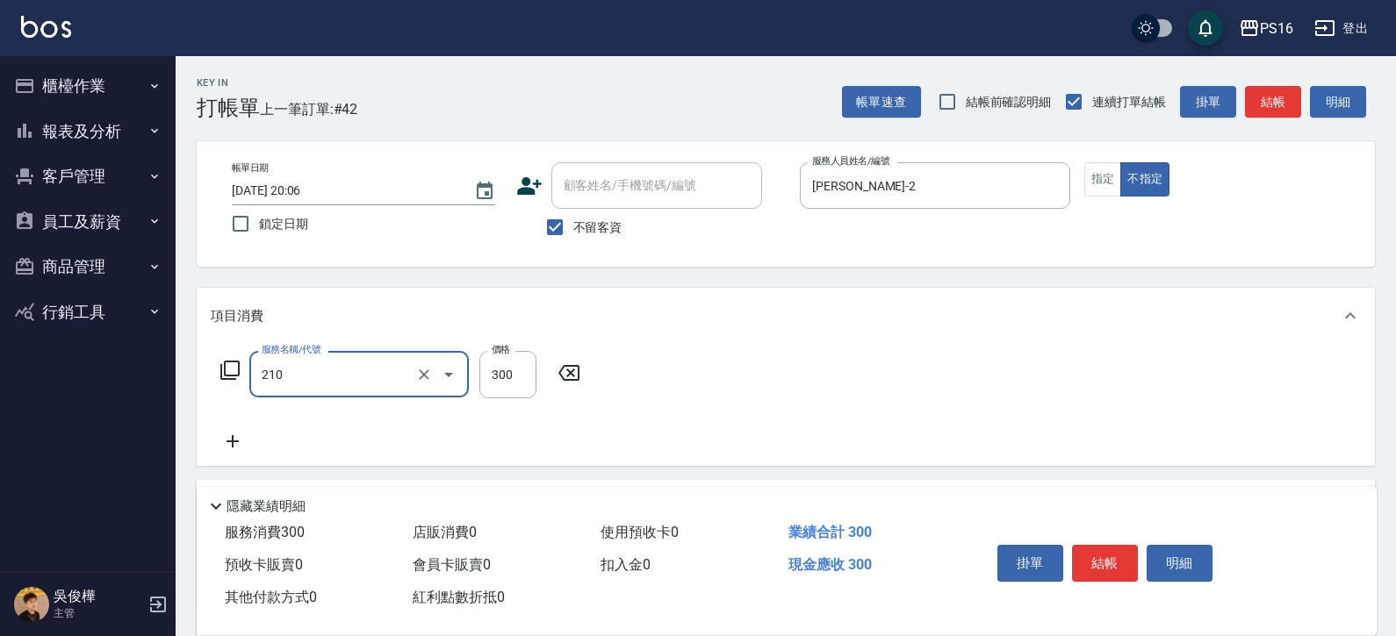
type input "歐娜洗髮精(210)"
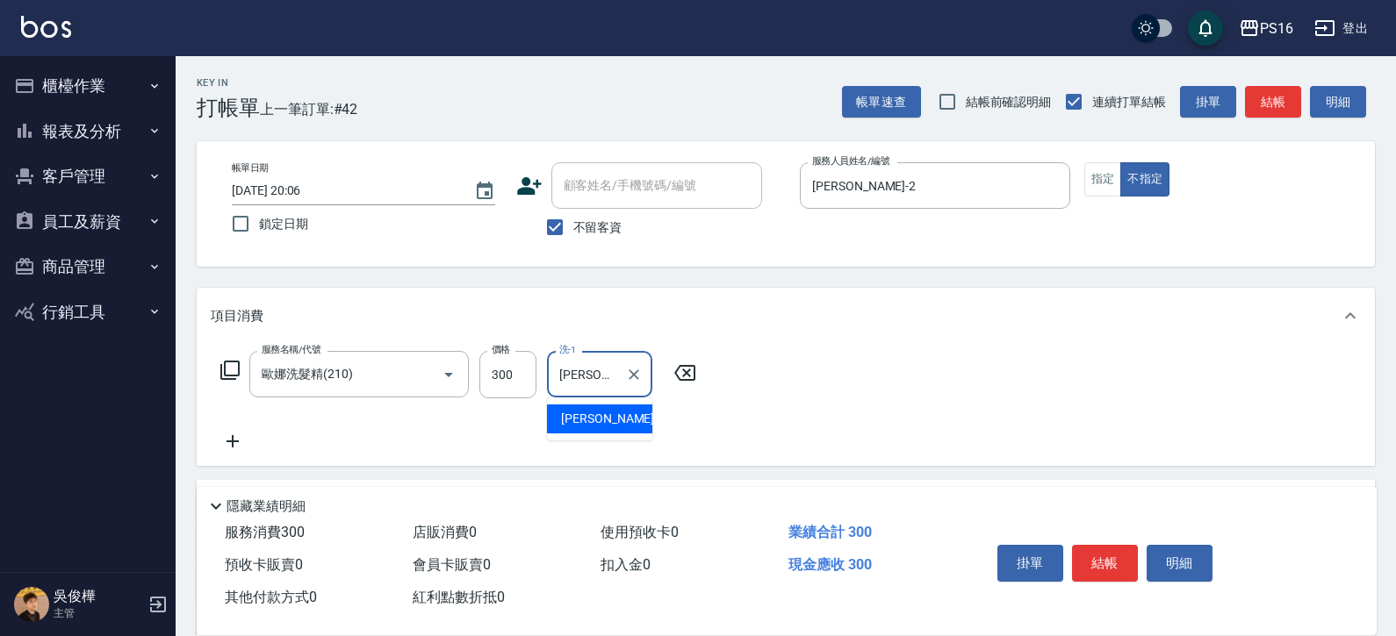
type input "[PERSON_NAME]-24"
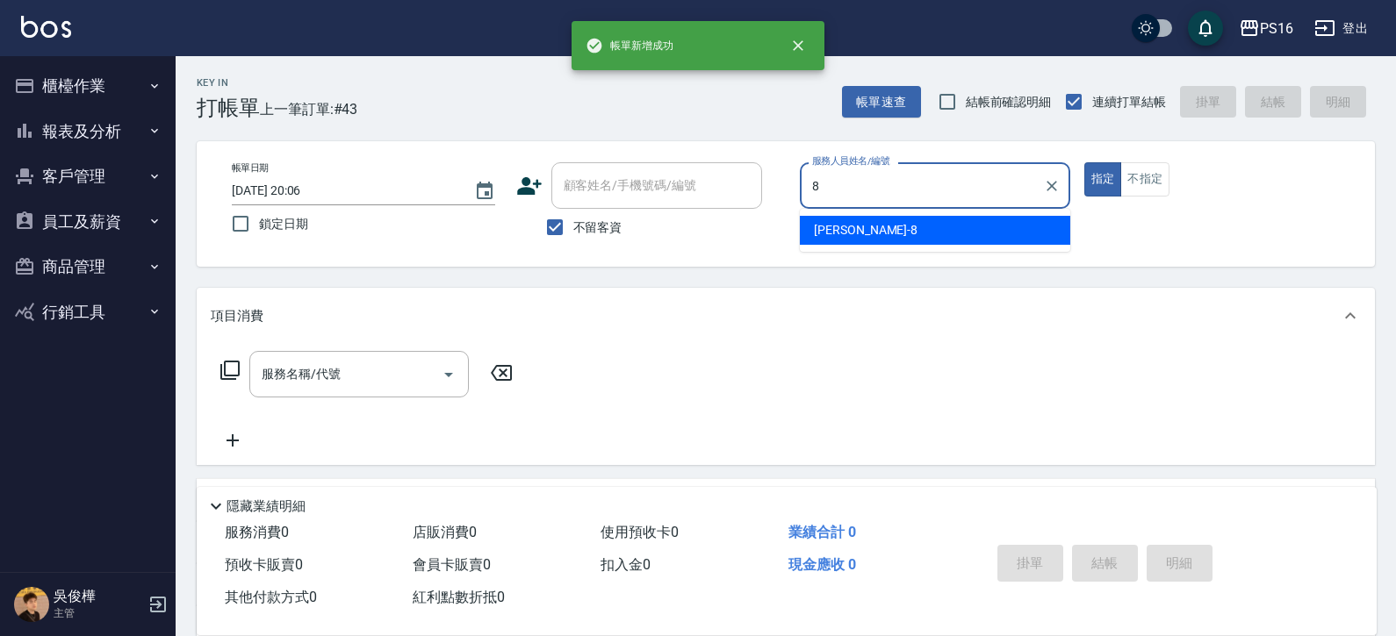
type input "[PERSON_NAME]-8"
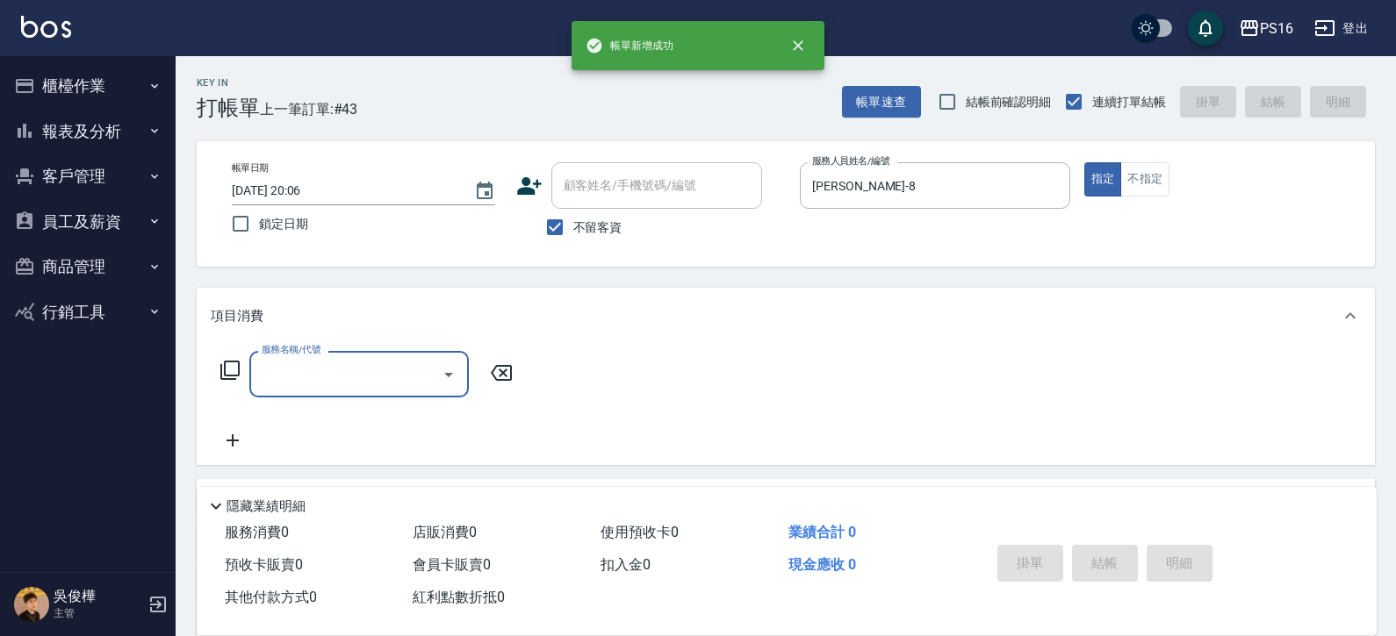
type input "2"
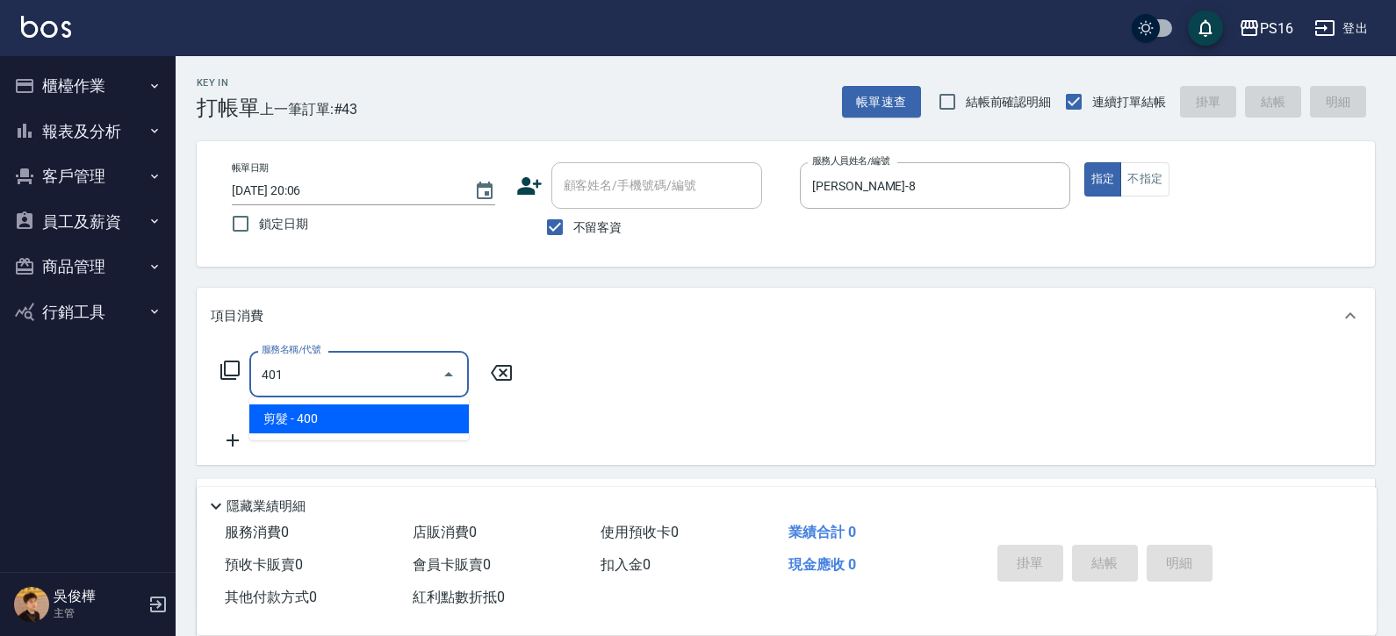
type input "剪髮(401)"
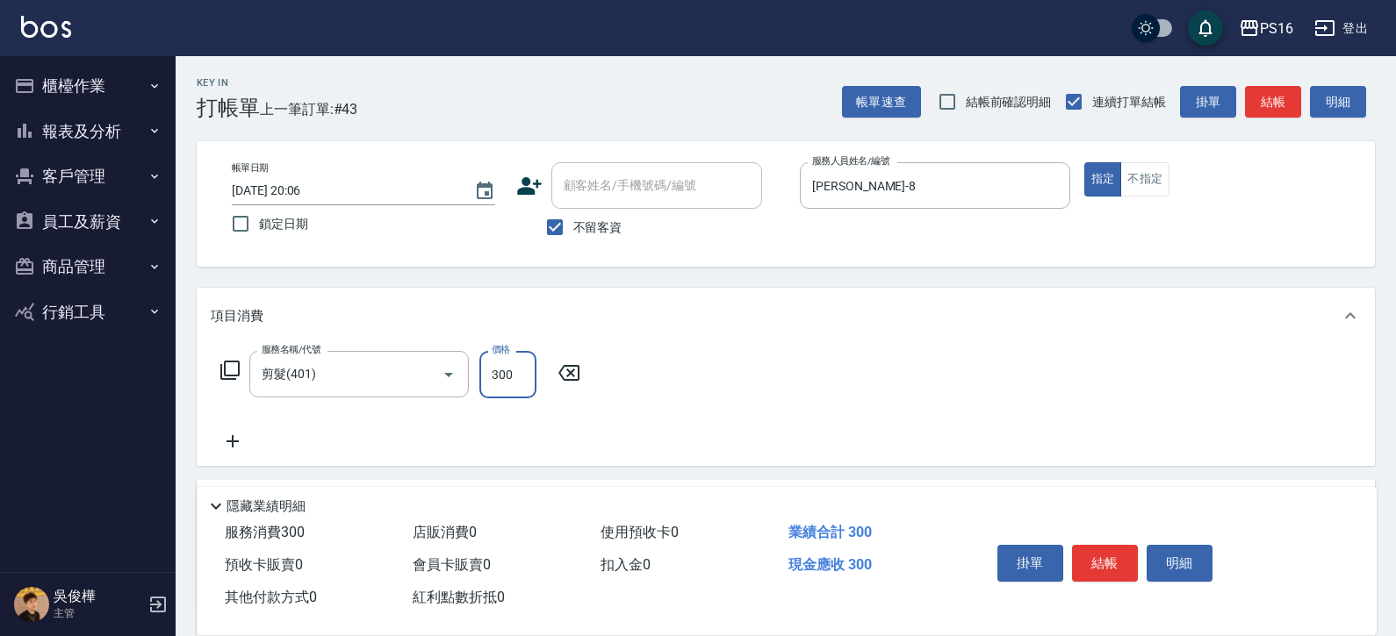
type input "300"
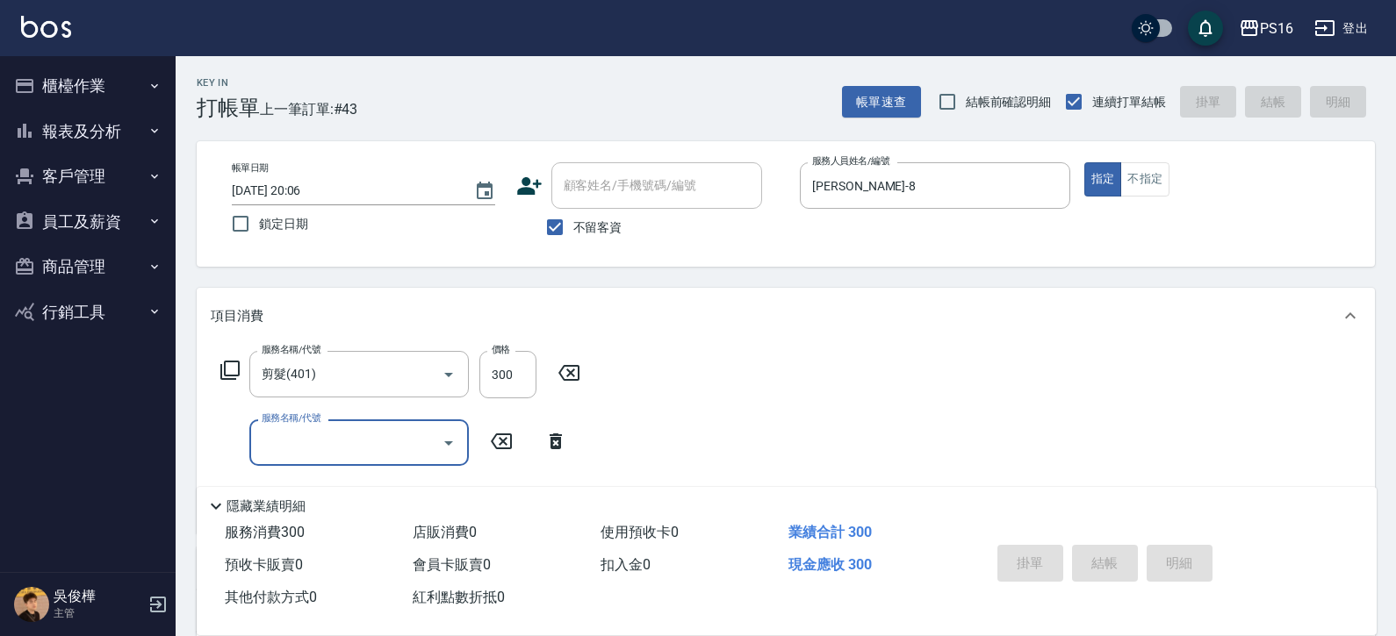
type input "[DATE] 20:07"
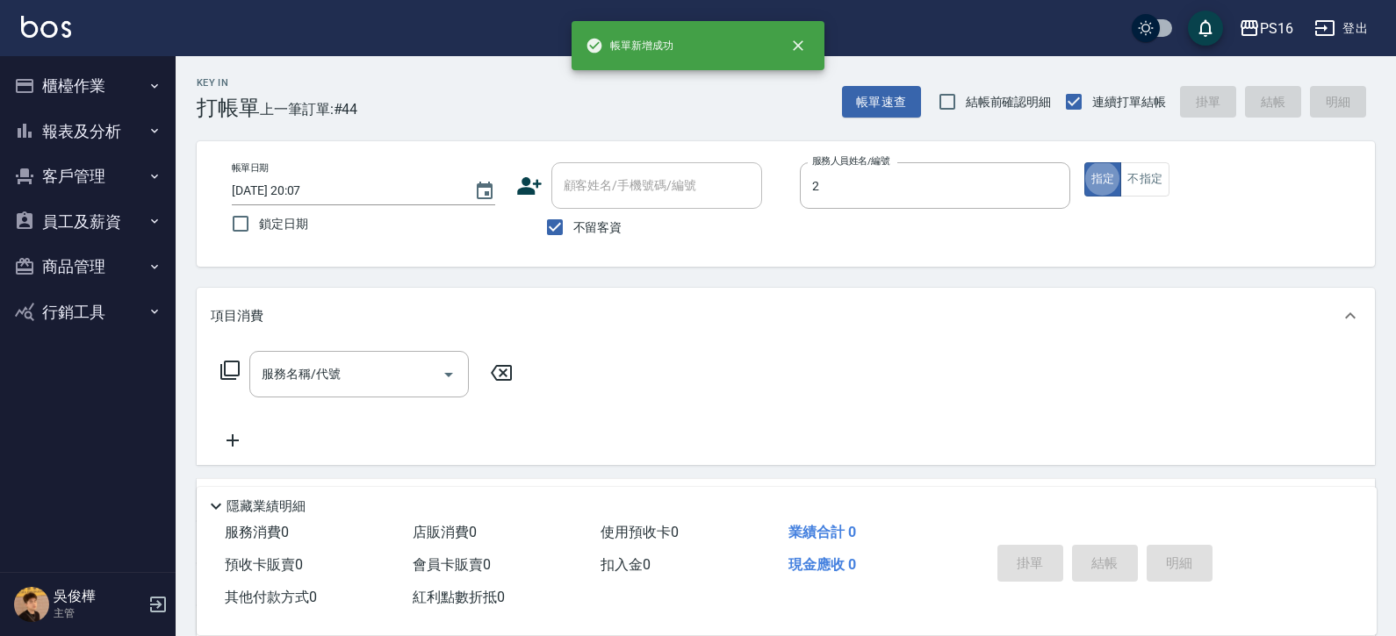
type input "[PERSON_NAME]-2"
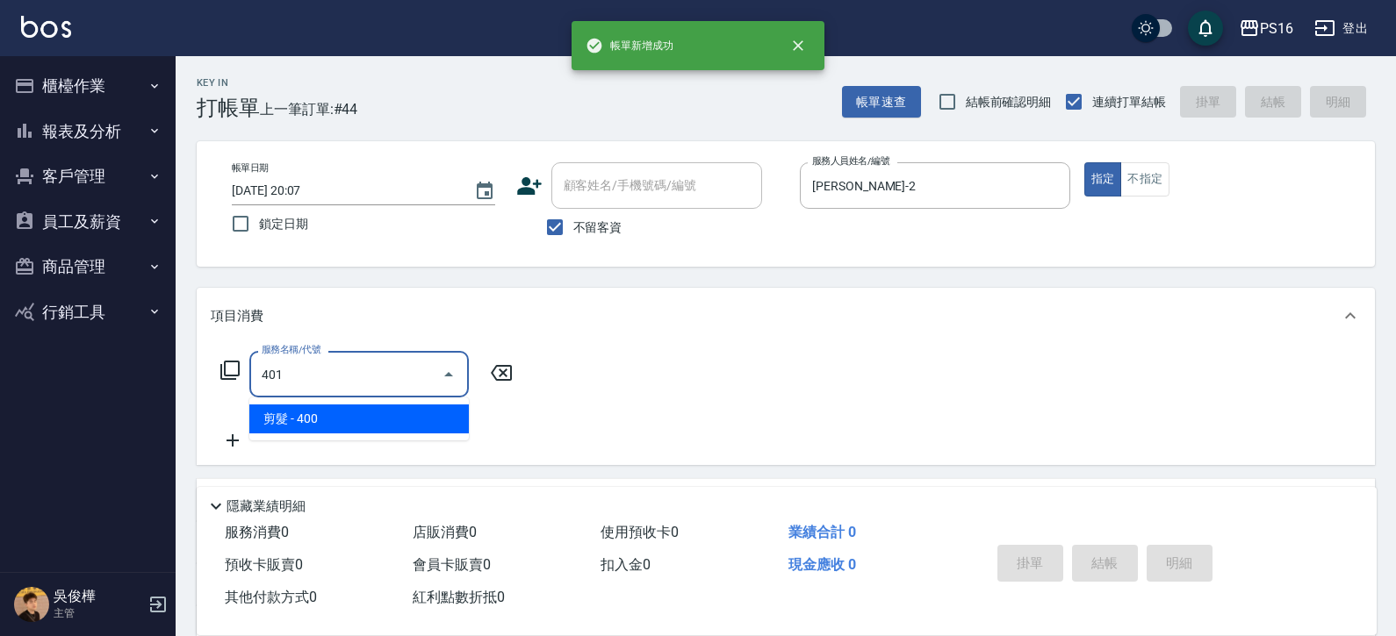
type input "剪髮(401)"
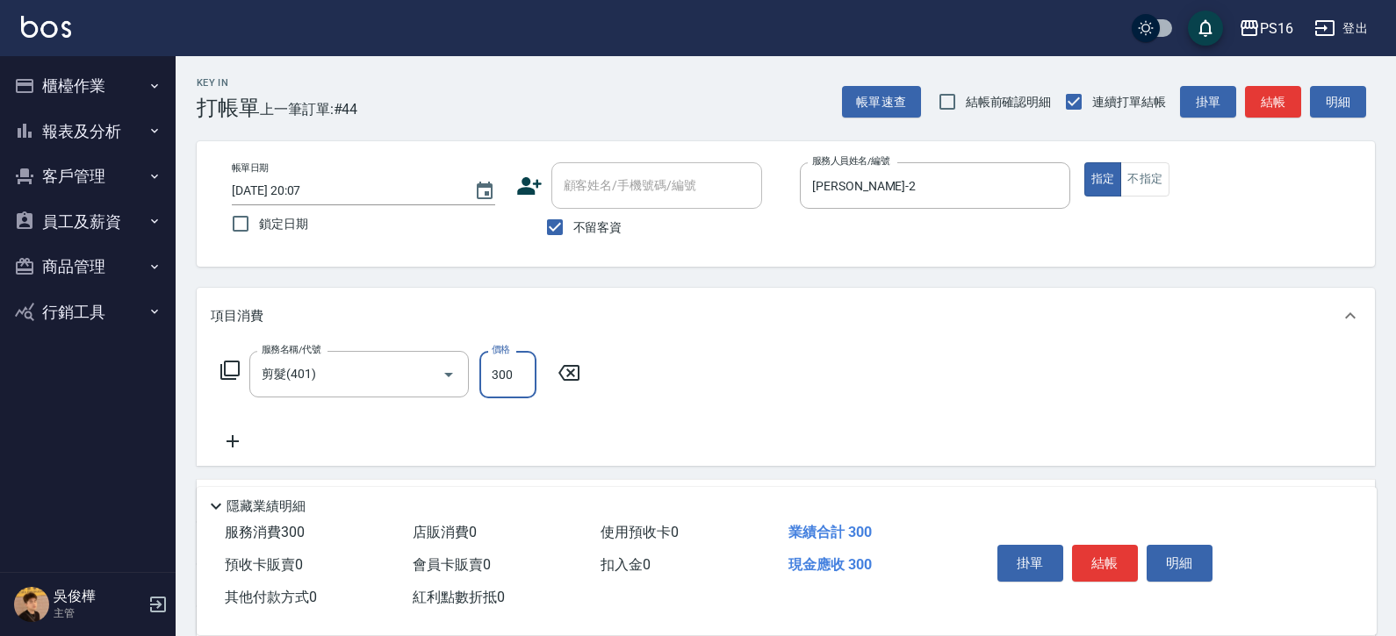
type input "300"
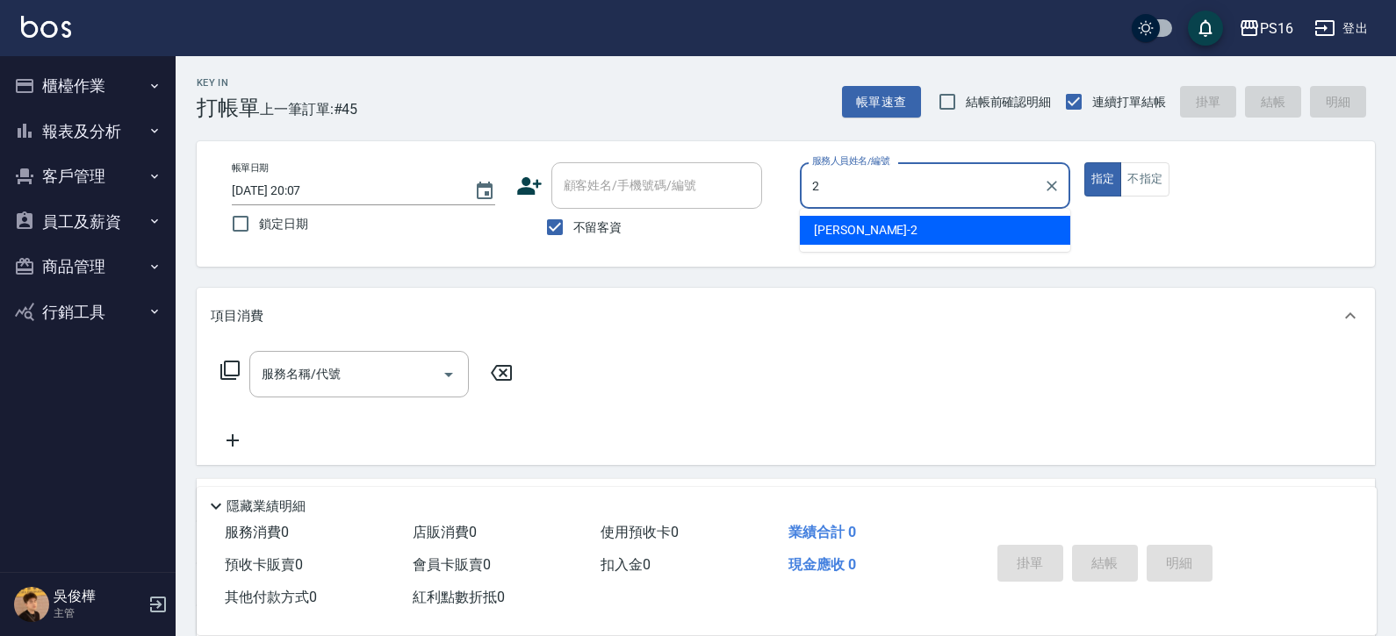
type input "[PERSON_NAME]-2"
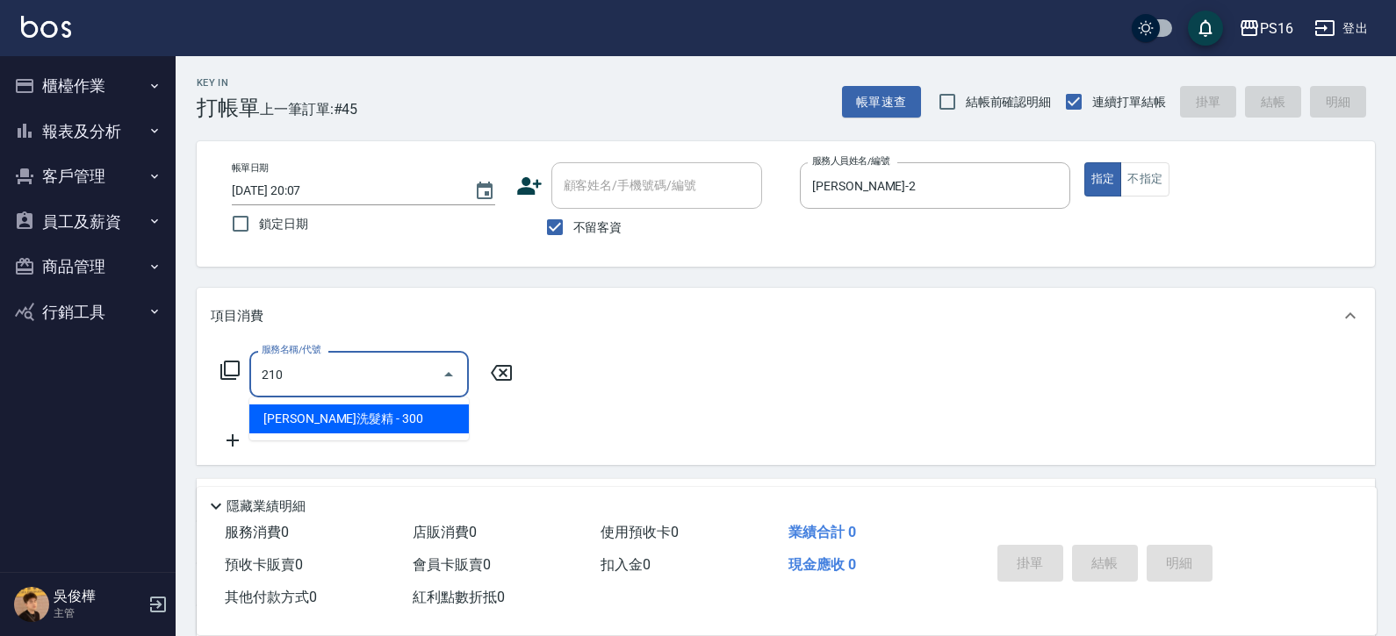
type input "歐娜洗髮精(210)"
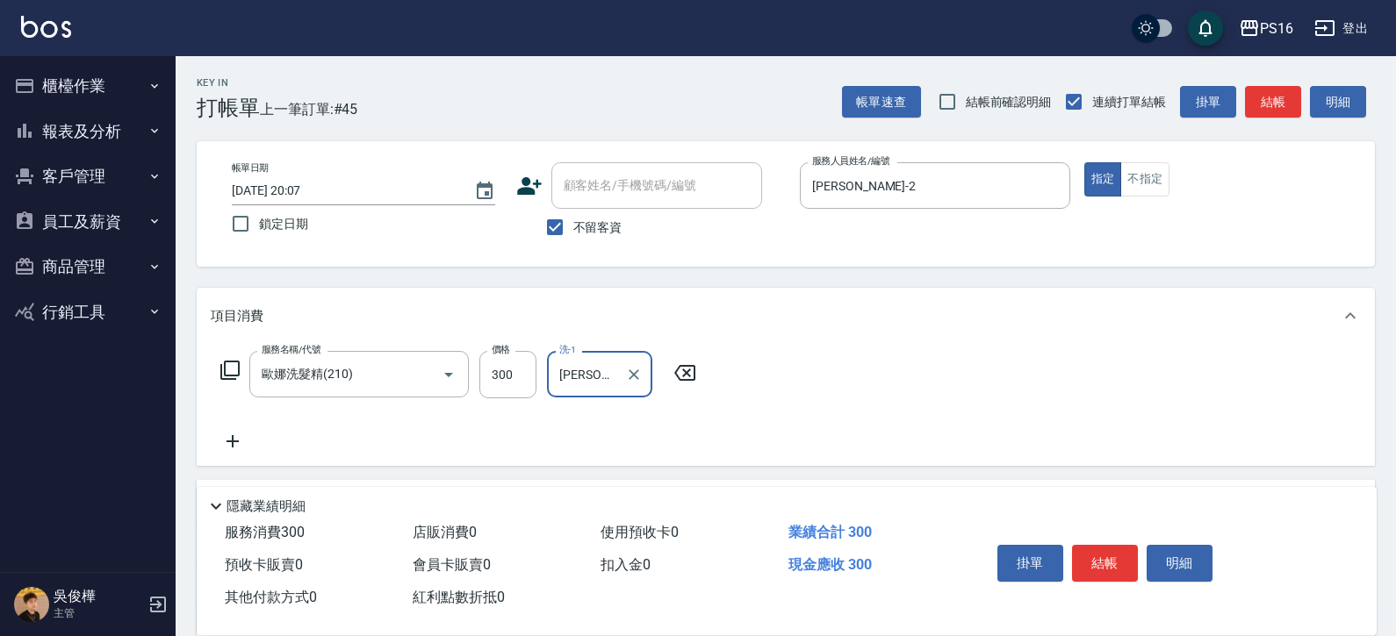
type input "[PERSON_NAME]-24"
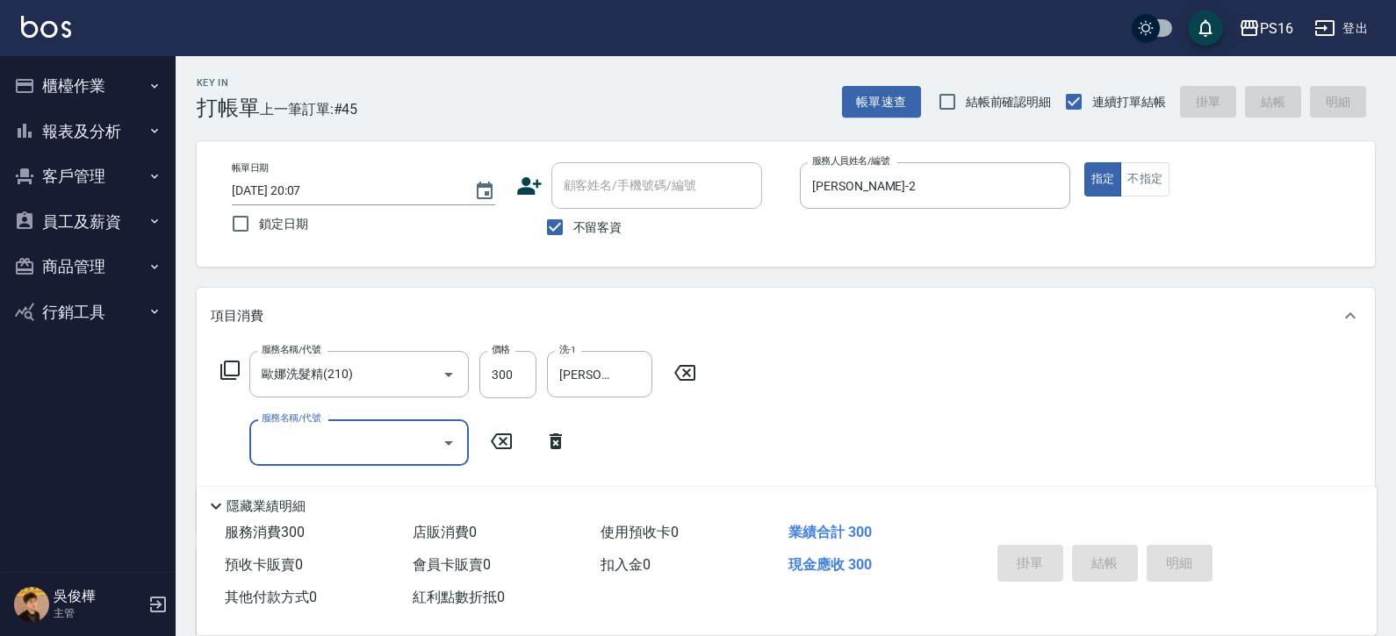
type input "[DATE] 20:08"
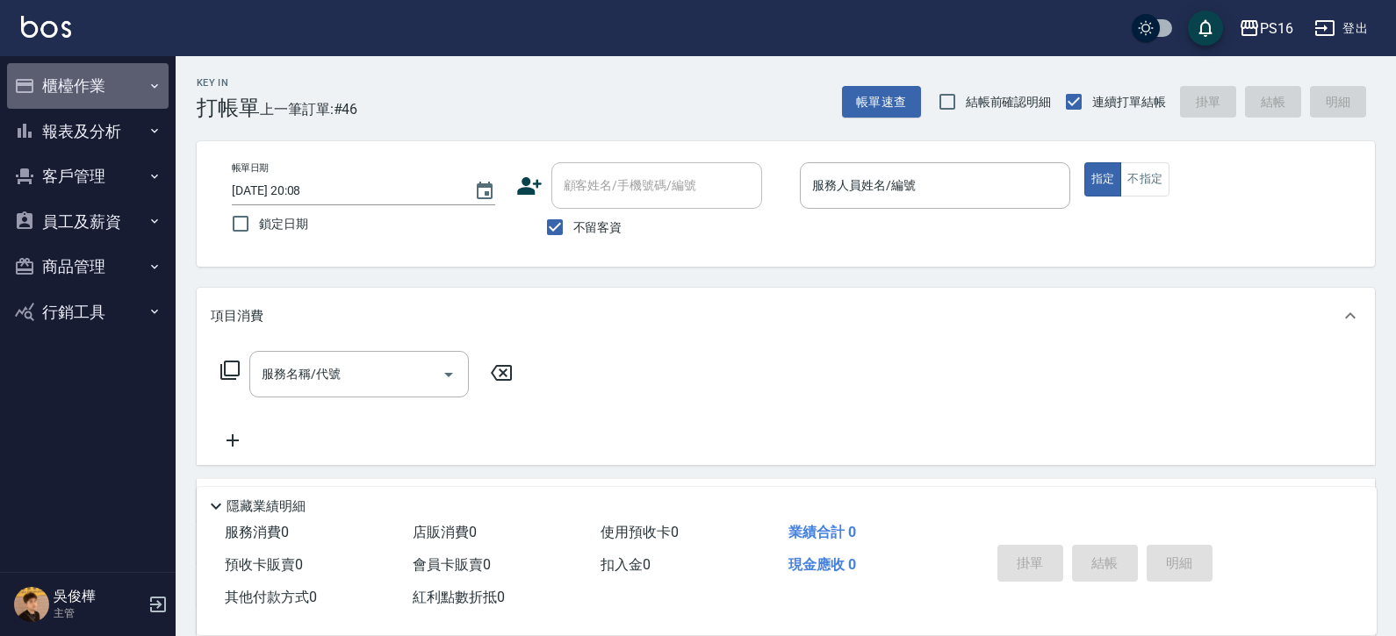
click at [119, 67] on button "櫃檯作業" at bounding box center [87, 86] width 161 height 46
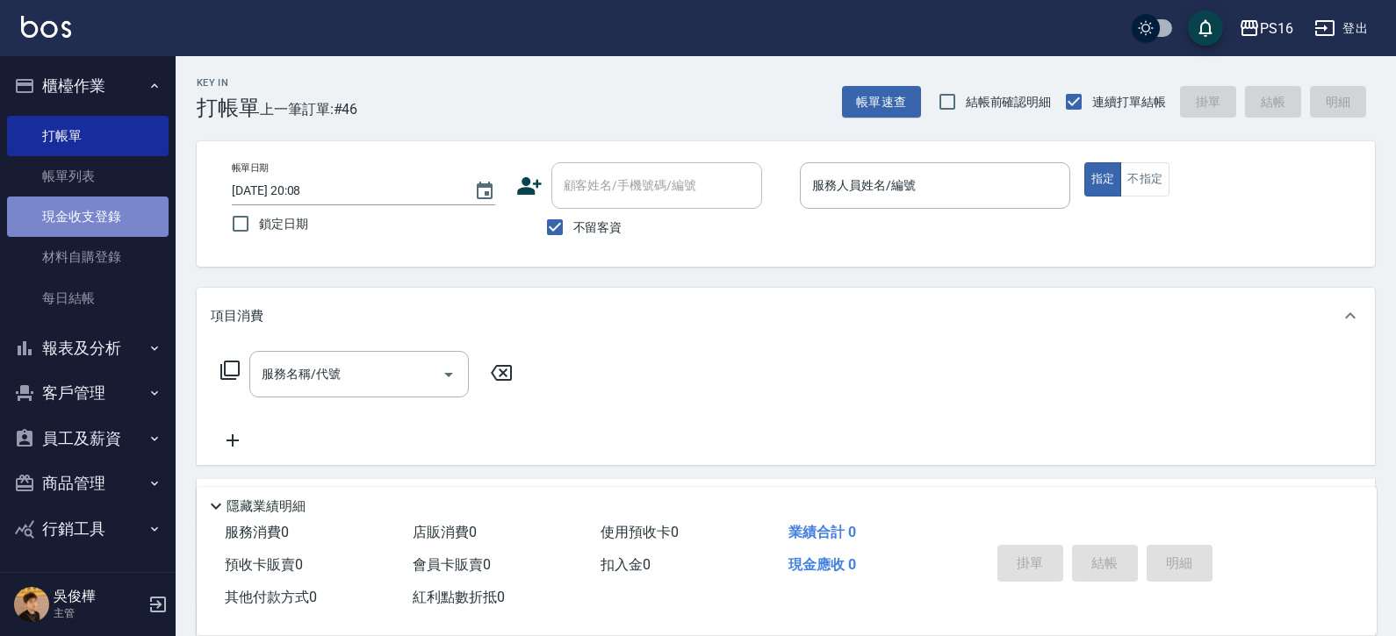
click at [87, 217] on link "現金收支登錄" at bounding box center [87, 217] width 161 height 40
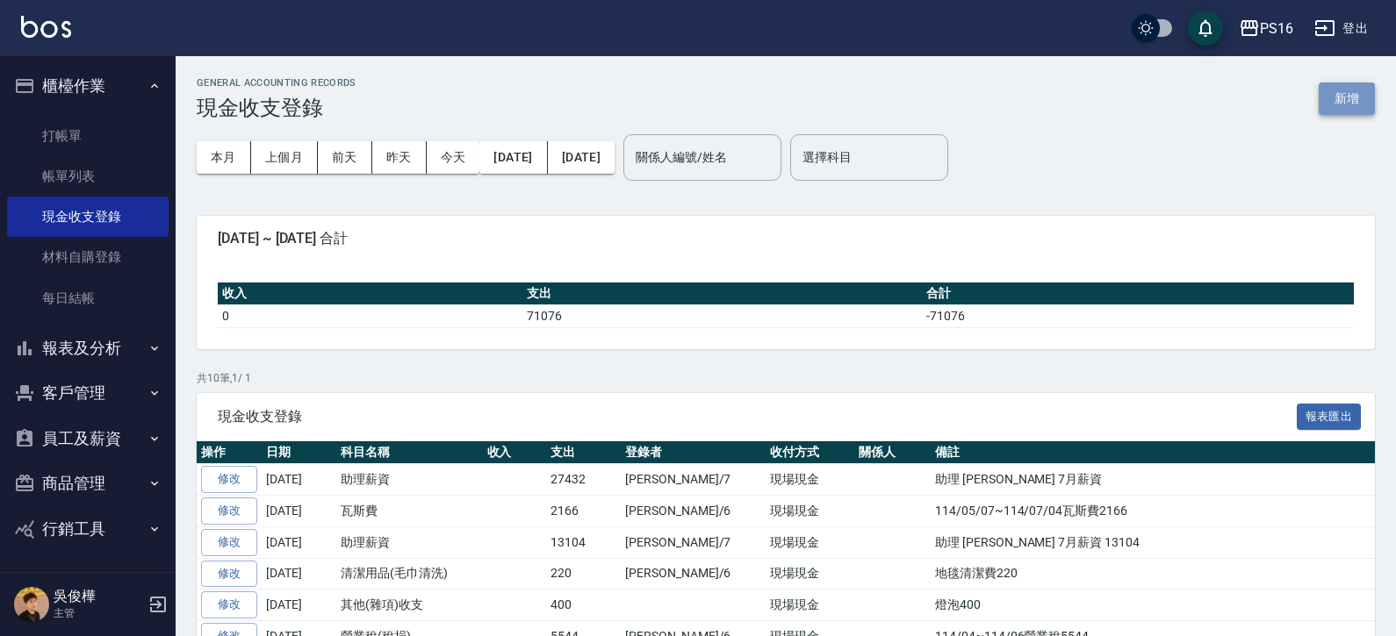
drag, startPoint x: 1347, startPoint y: 97, endPoint x: 1310, endPoint y: 122, distance: 45.0
click at [1347, 97] on button "新增" at bounding box center [1346, 99] width 56 height 32
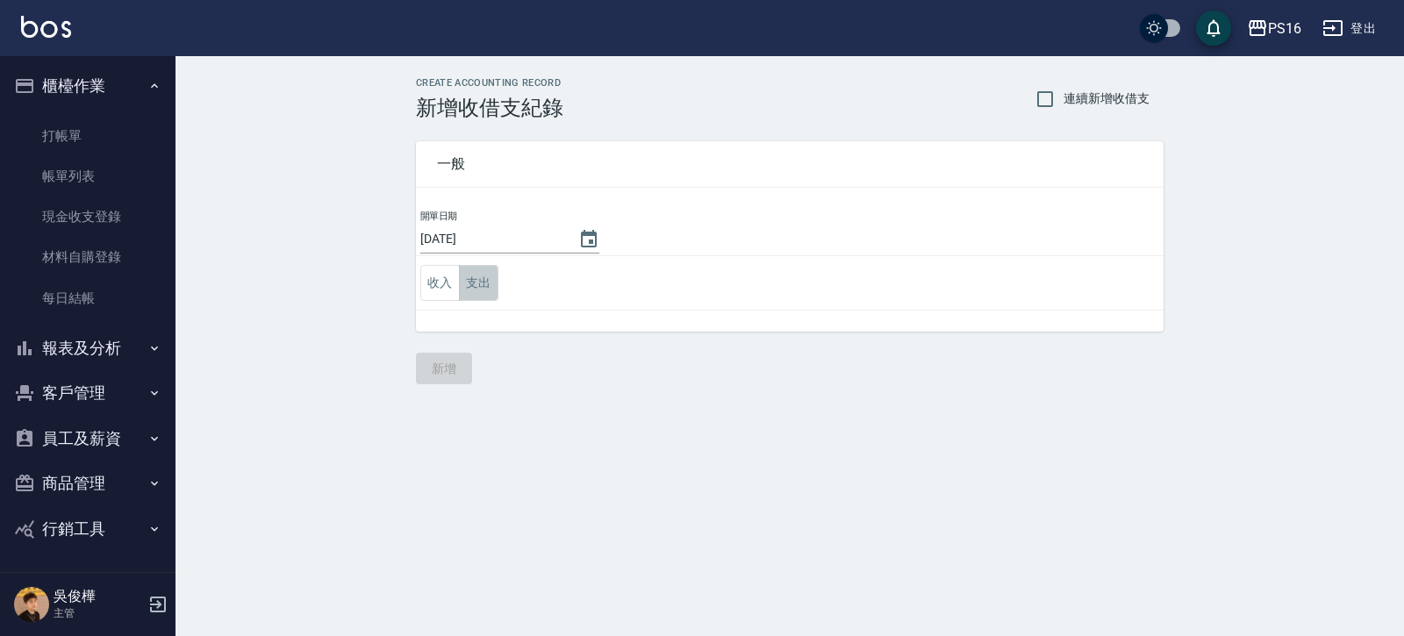
click at [470, 284] on button "支出" at bounding box center [478, 283] width 39 height 36
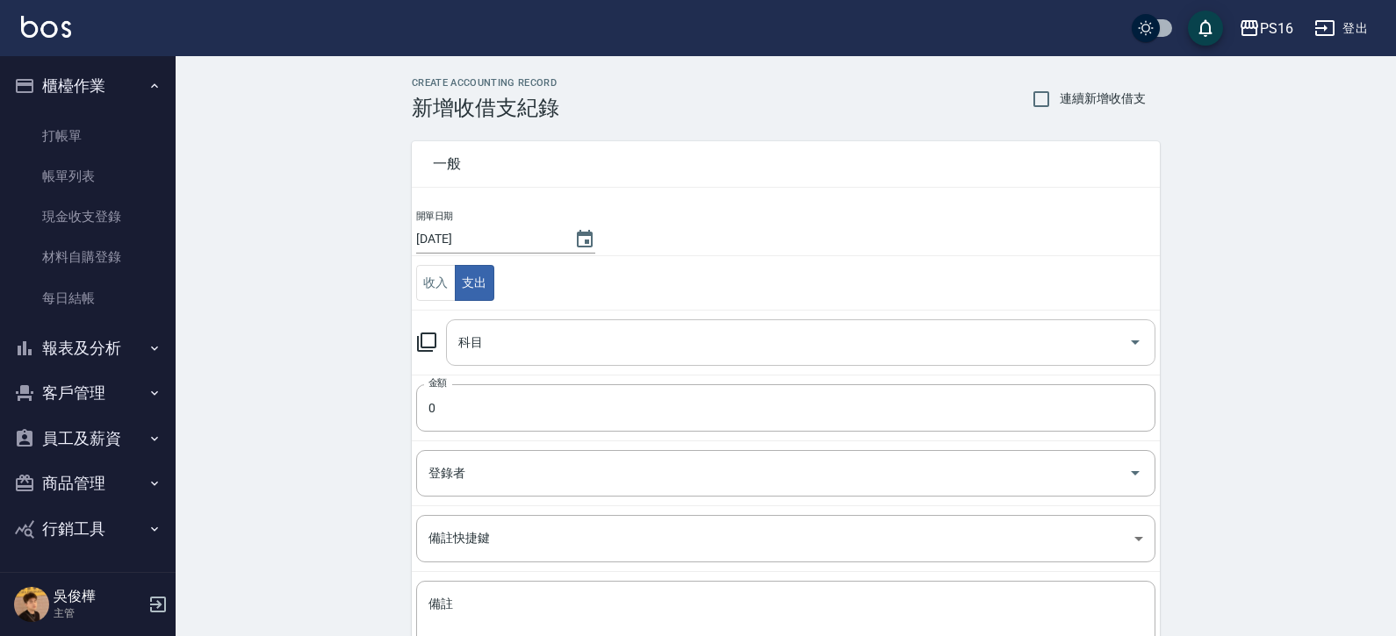
click at [476, 362] on div "科目" at bounding box center [800, 342] width 709 height 47
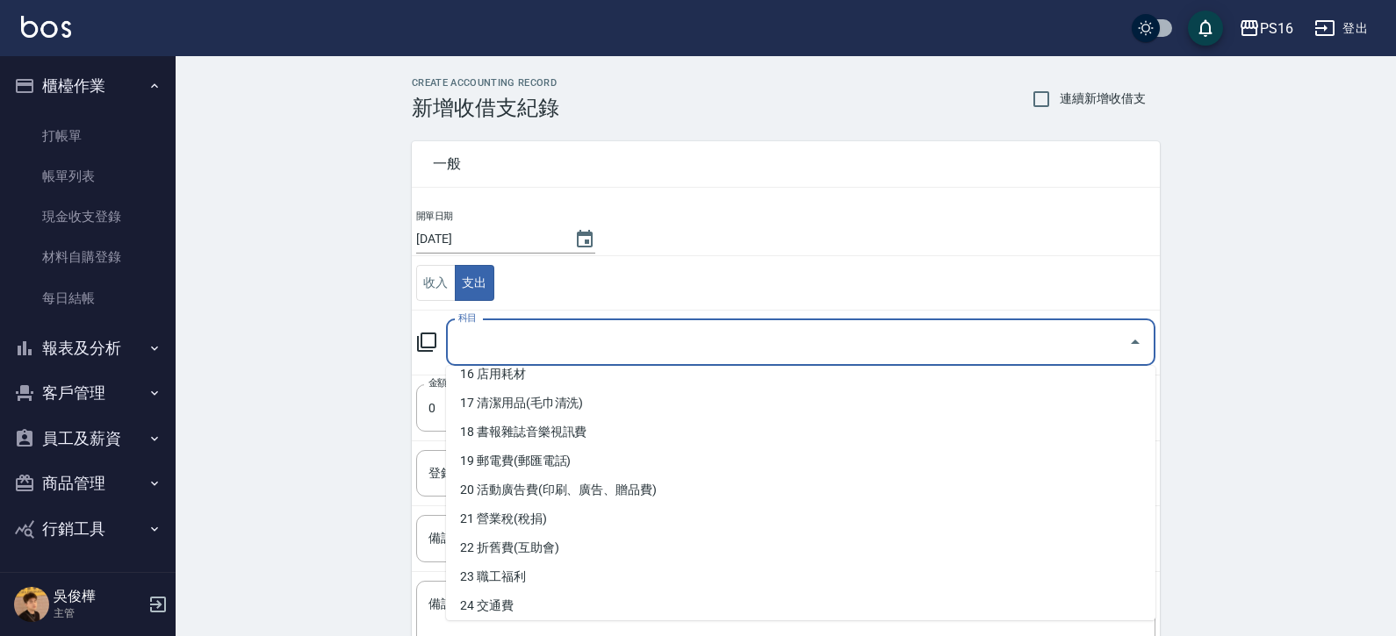
scroll to position [472, 0]
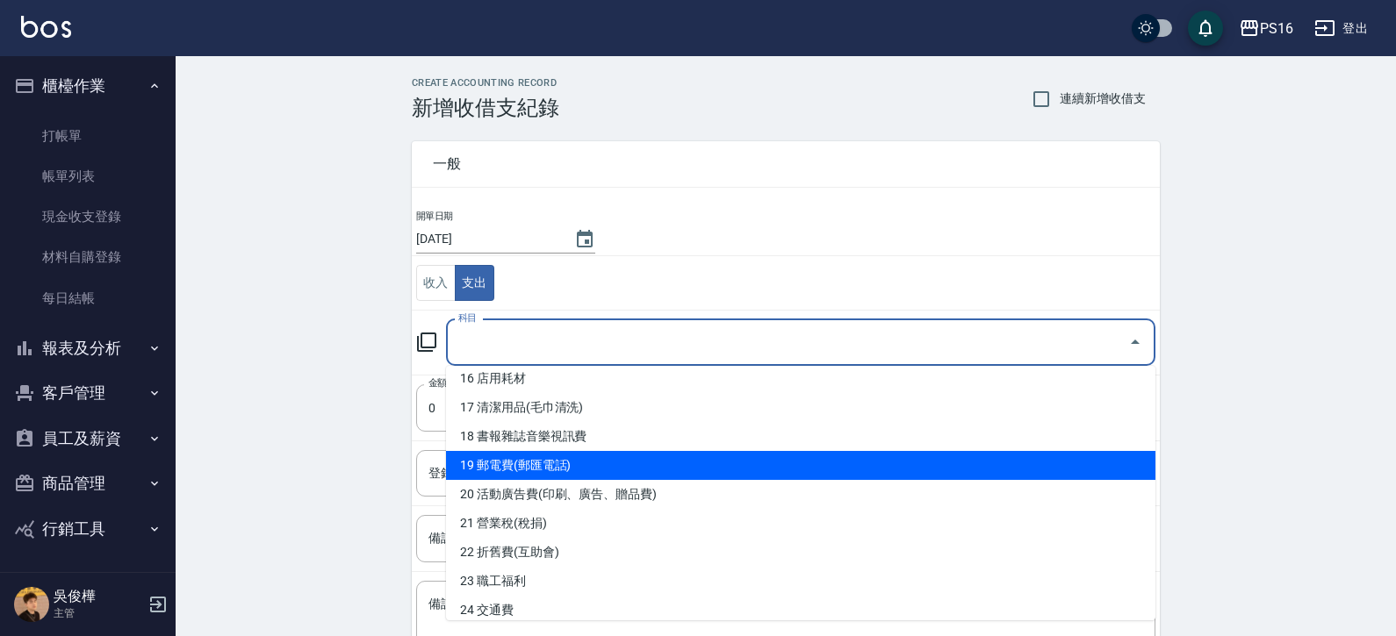
click at [1122, 467] on li "19 郵電費(郵匯電話)" at bounding box center [800, 465] width 709 height 29
type input "19 郵電費(郵匯電話)"
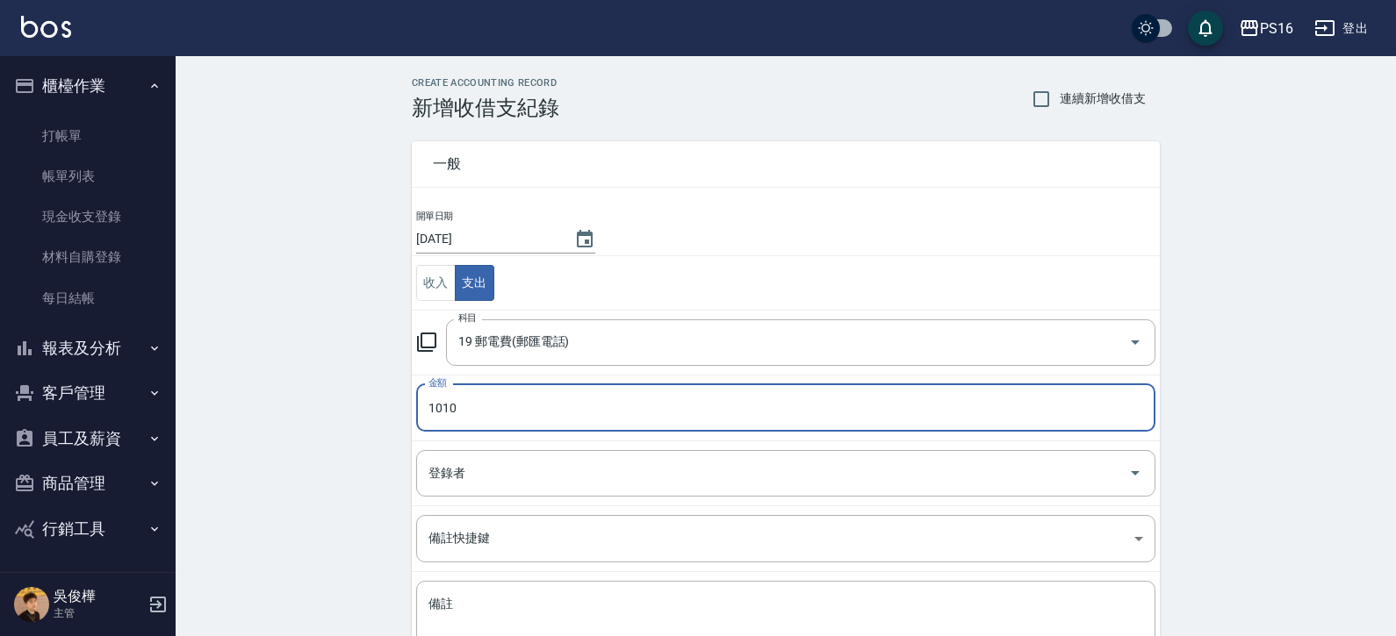
type input "1010"
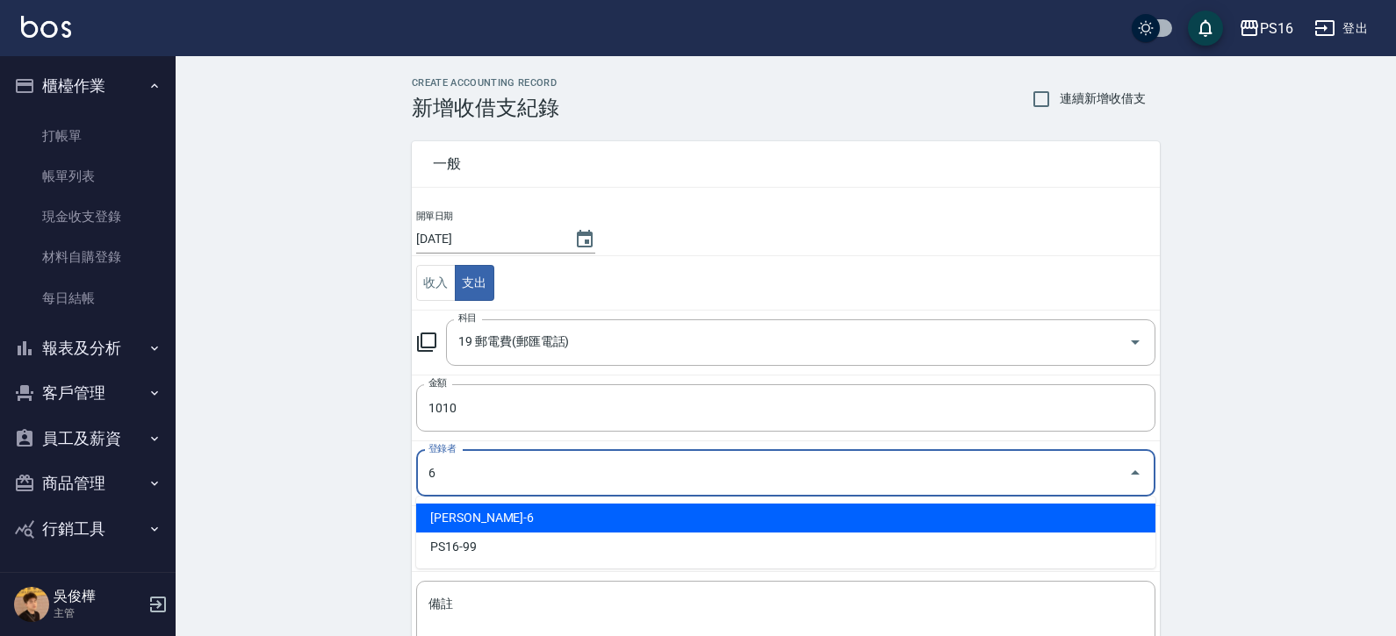
type input "[PERSON_NAME]-6"
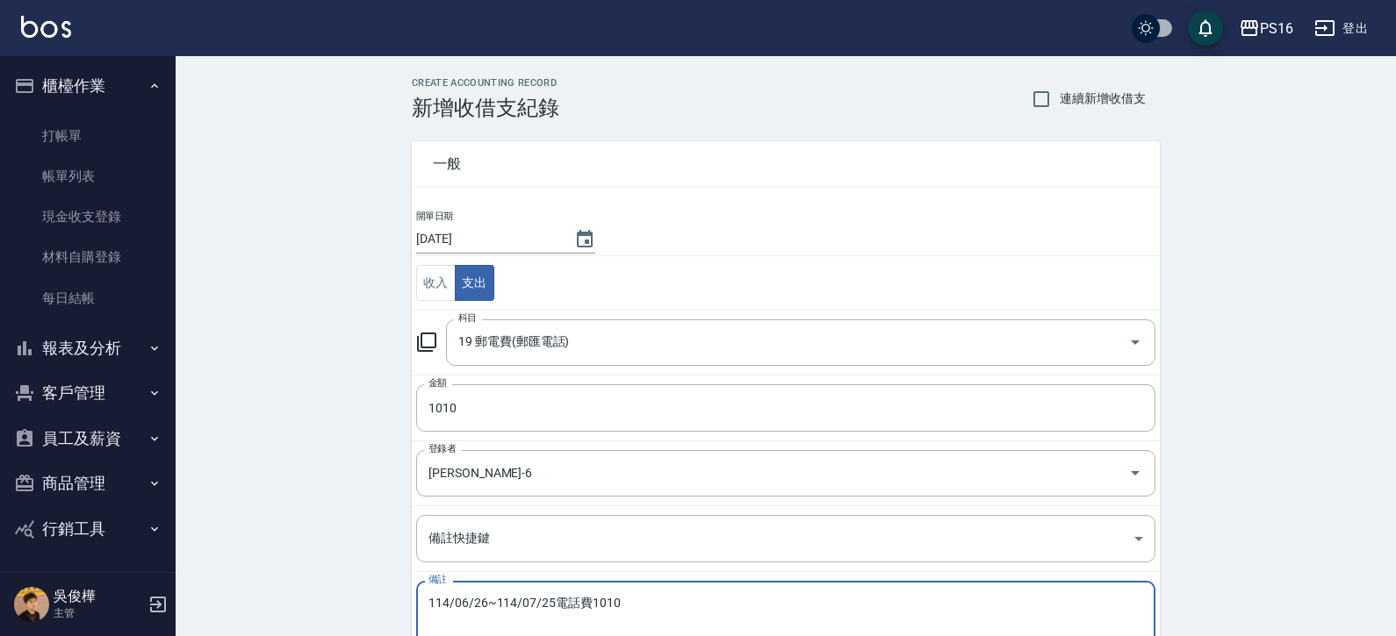
scroll to position [139, 0]
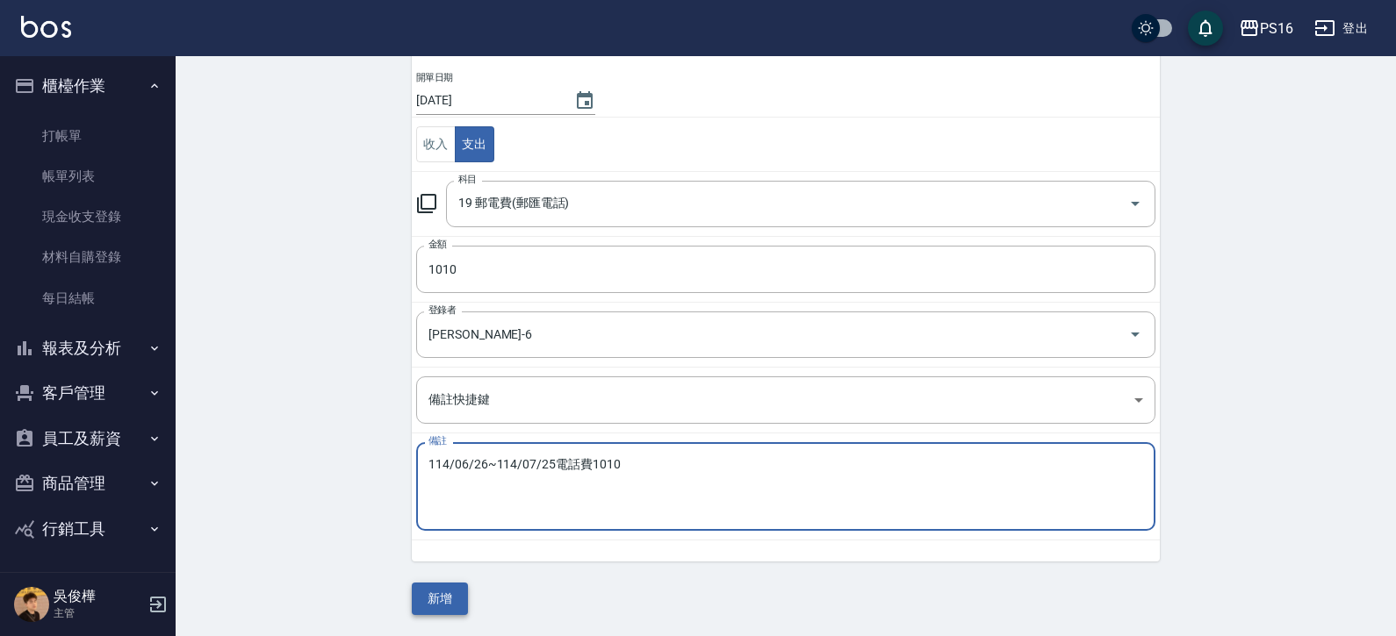
type textarea "114/06/26~114/07/25電話費1010"
click at [441, 608] on button "新增" at bounding box center [440, 599] width 56 height 32
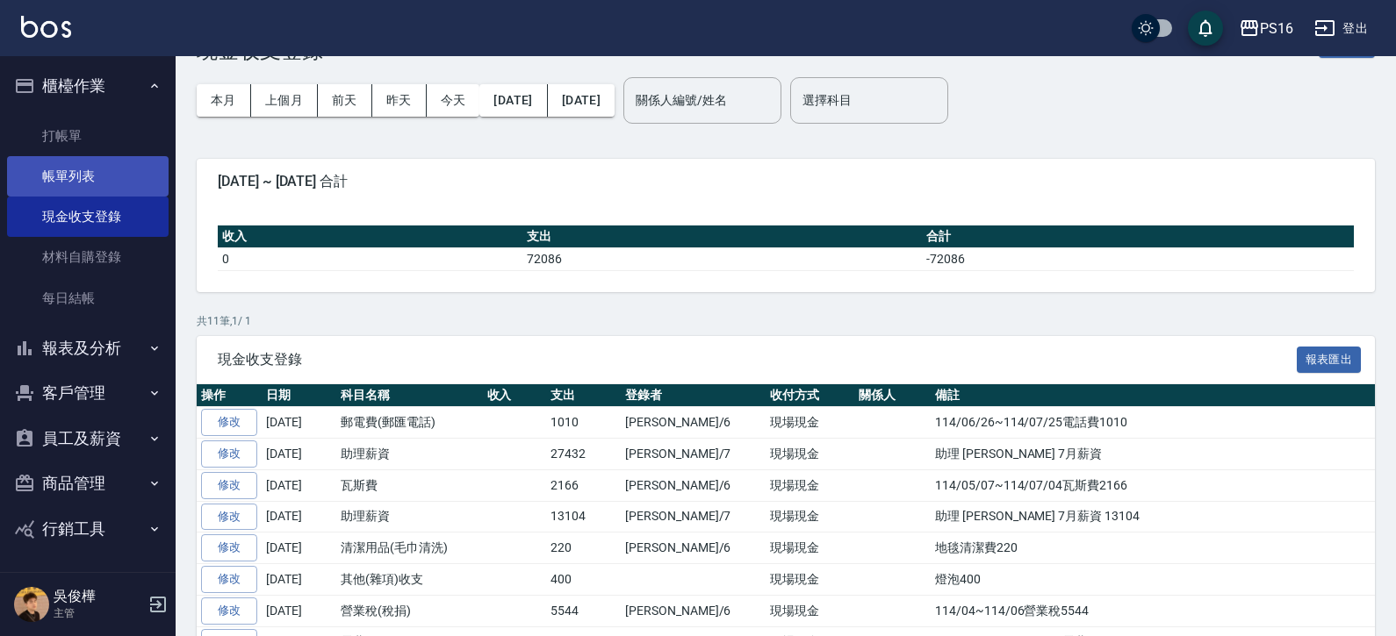
scroll to position [88, 0]
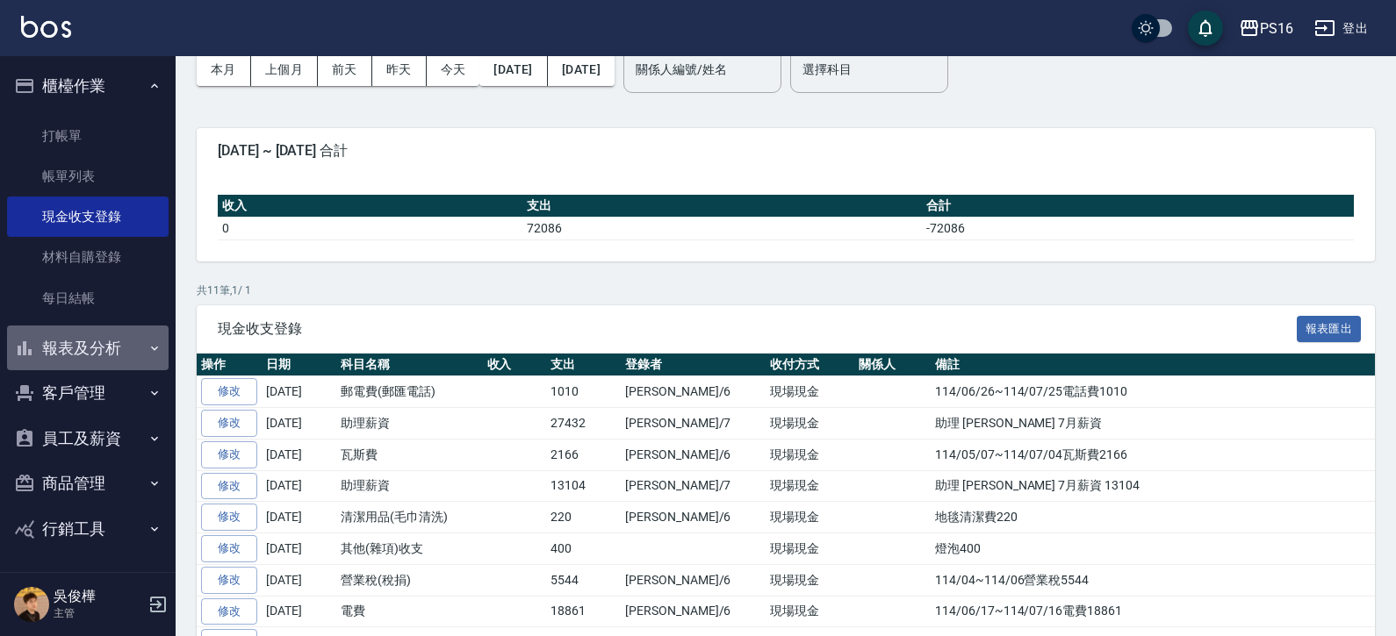
click at [101, 347] on button "報表及分析" at bounding box center [87, 349] width 161 height 46
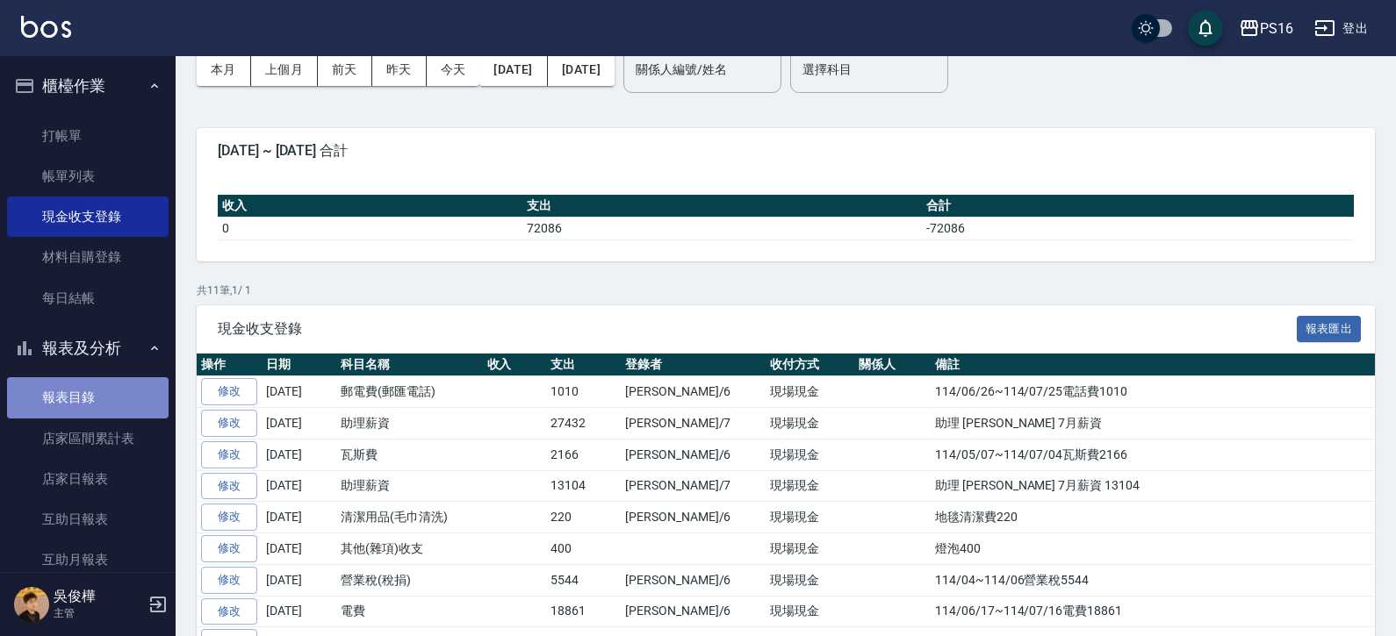
click at [104, 392] on link "報表目錄" at bounding box center [87, 397] width 161 height 40
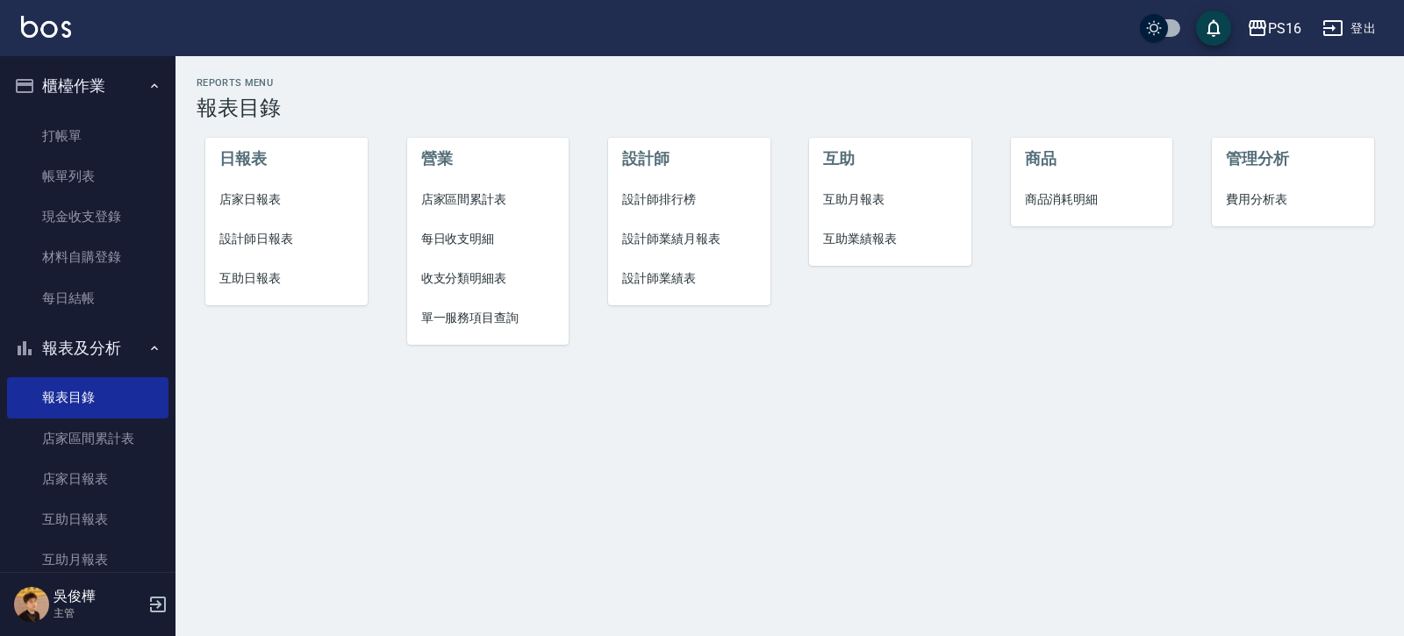
click at [263, 198] on span "店家日報表" at bounding box center [286, 199] width 134 height 18
click at [271, 232] on span "設計師日報表" at bounding box center [286, 239] width 134 height 18
click at [265, 280] on span "互助日報表" at bounding box center [286, 278] width 134 height 18
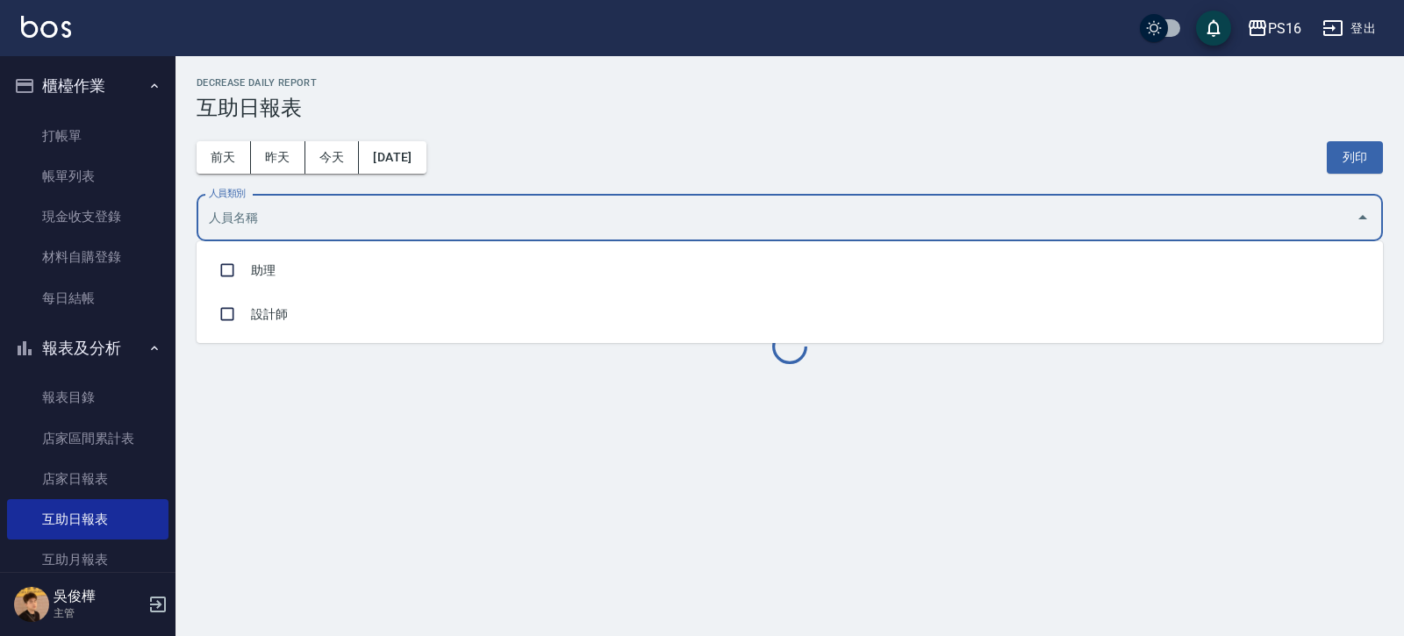
click at [265, 229] on input "人員類別" at bounding box center [777, 218] width 1145 height 31
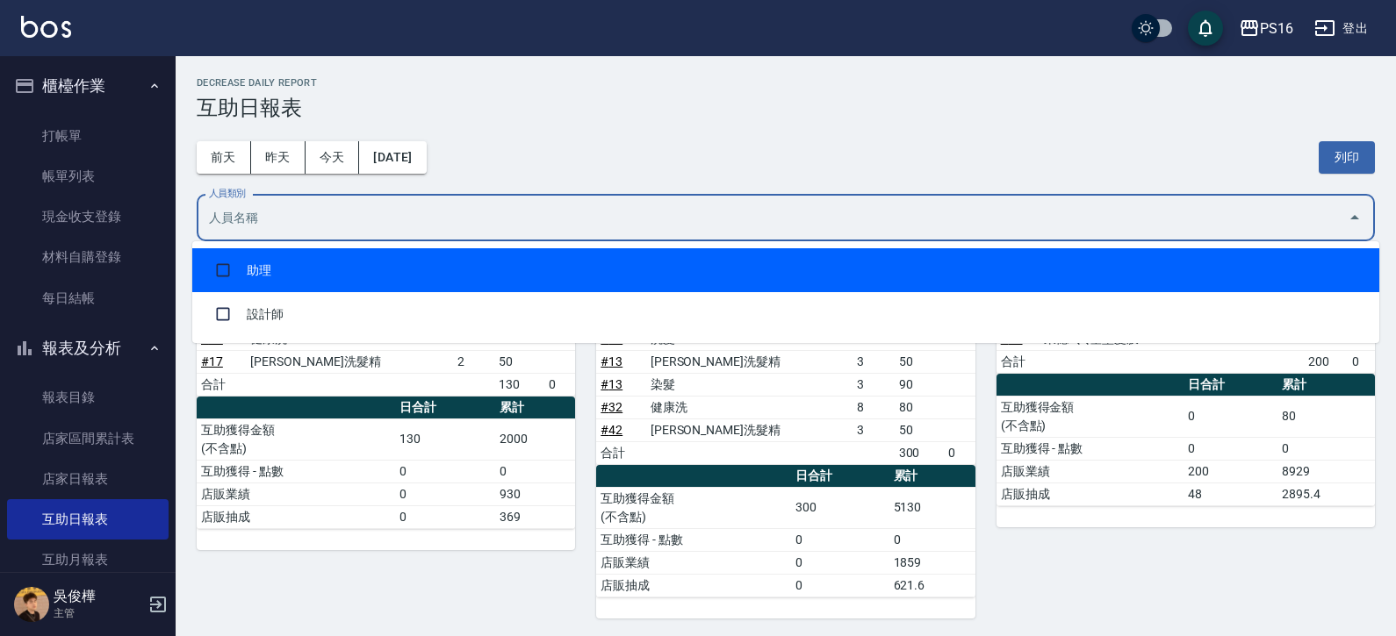
click at [276, 272] on li "助理" at bounding box center [785, 270] width 1187 height 44
checkbox input "true"
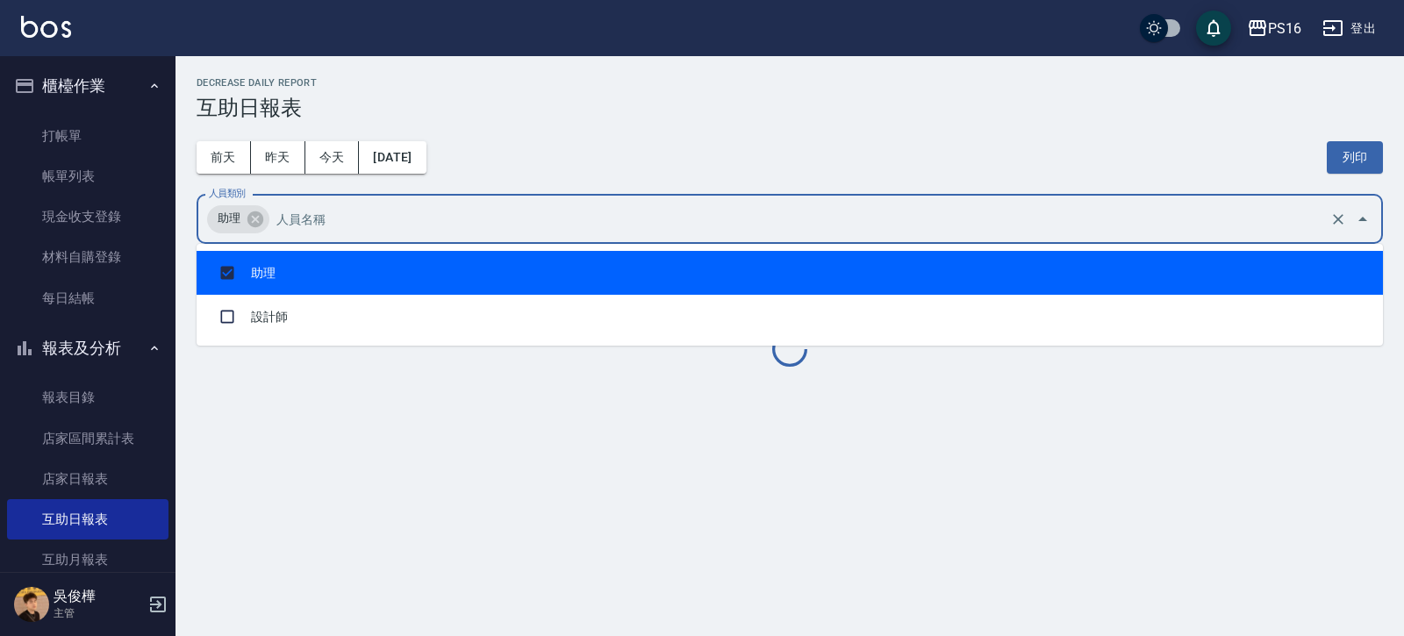
click at [699, 160] on div "[DATE] [DATE] [DATE] [DATE] 列印" at bounding box center [790, 157] width 1187 height 75
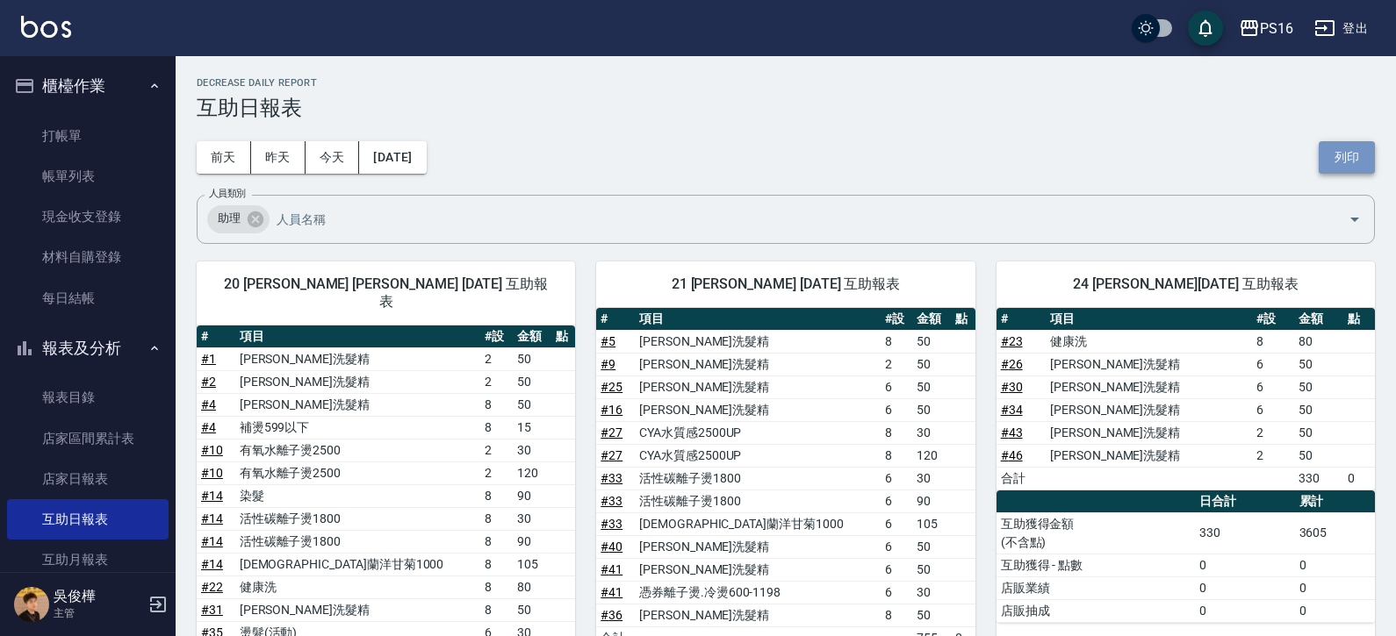
click at [1325, 161] on button "列印" at bounding box center [1346, 157] width 56 height 32
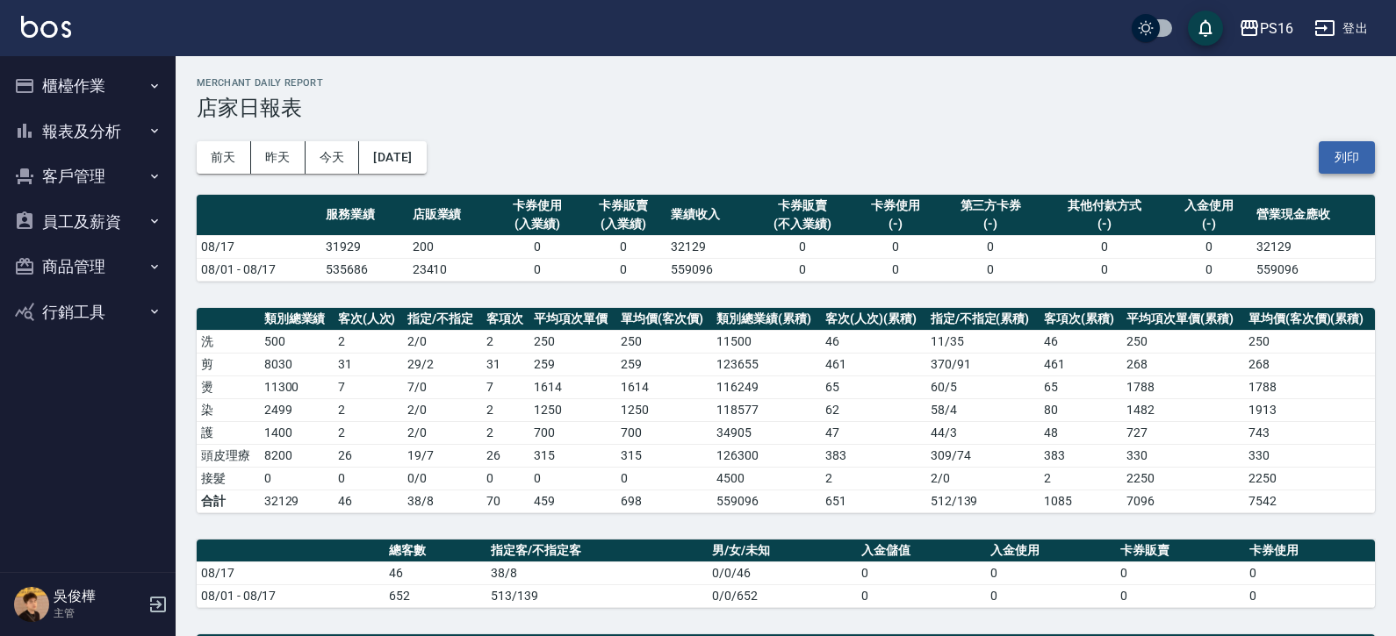
click at [1322, 158] on div "[DATE] [DATE] [DATE] [DATE] 列印" at bounding box center [786, 157] width 1178 height 75
click at [1329, 158] on button "列印" at bounding box center [1346, 157] width 56 height 32
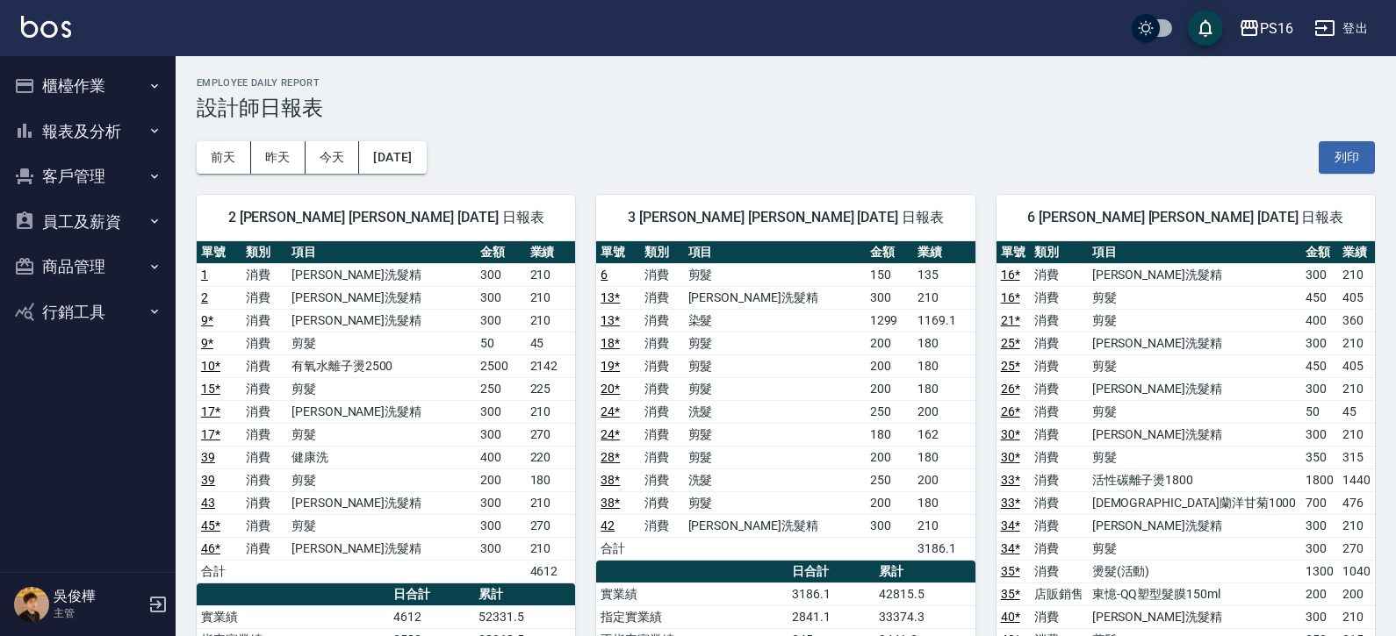
drag, startPoint x: 1339, startPoint y: 155, endPoint x: 1093, endPoint y: 489, distance: 414.3
click at [1339, 155] on button "列印" at bounding box center [1346, 157] width 56 height 32
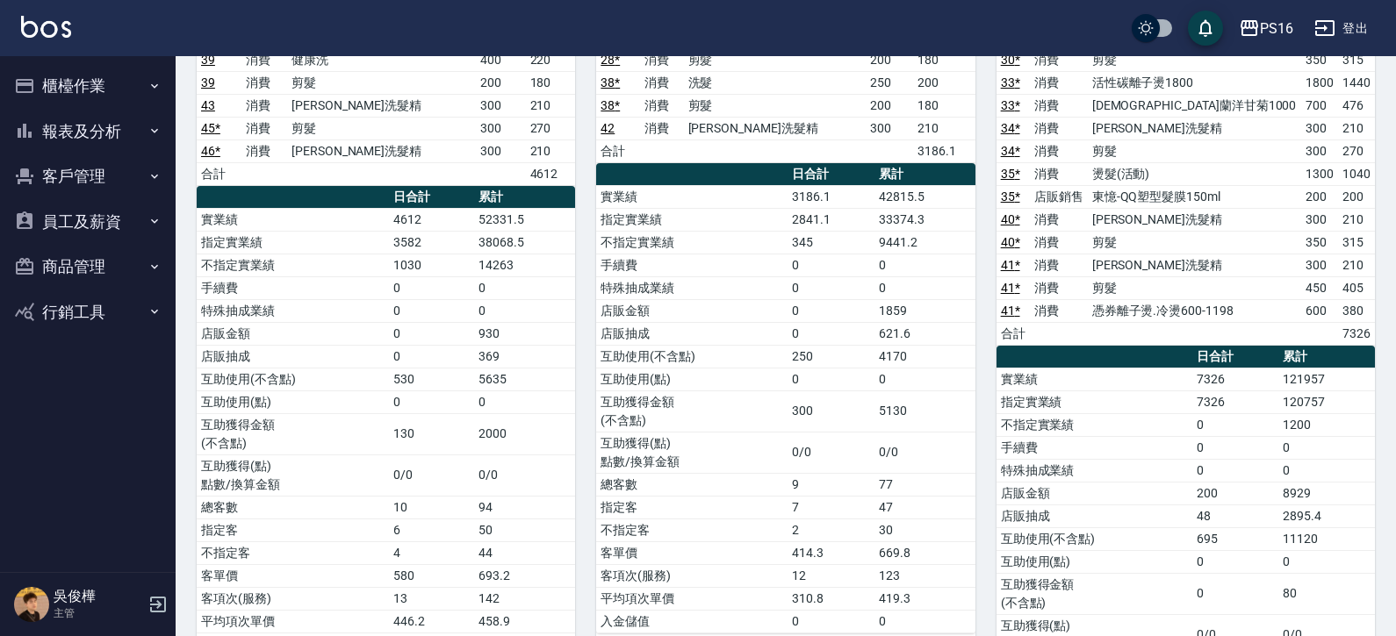
scroll to position [68, 0]
